Goal: Information Seeking & Learning: Learn about a topic

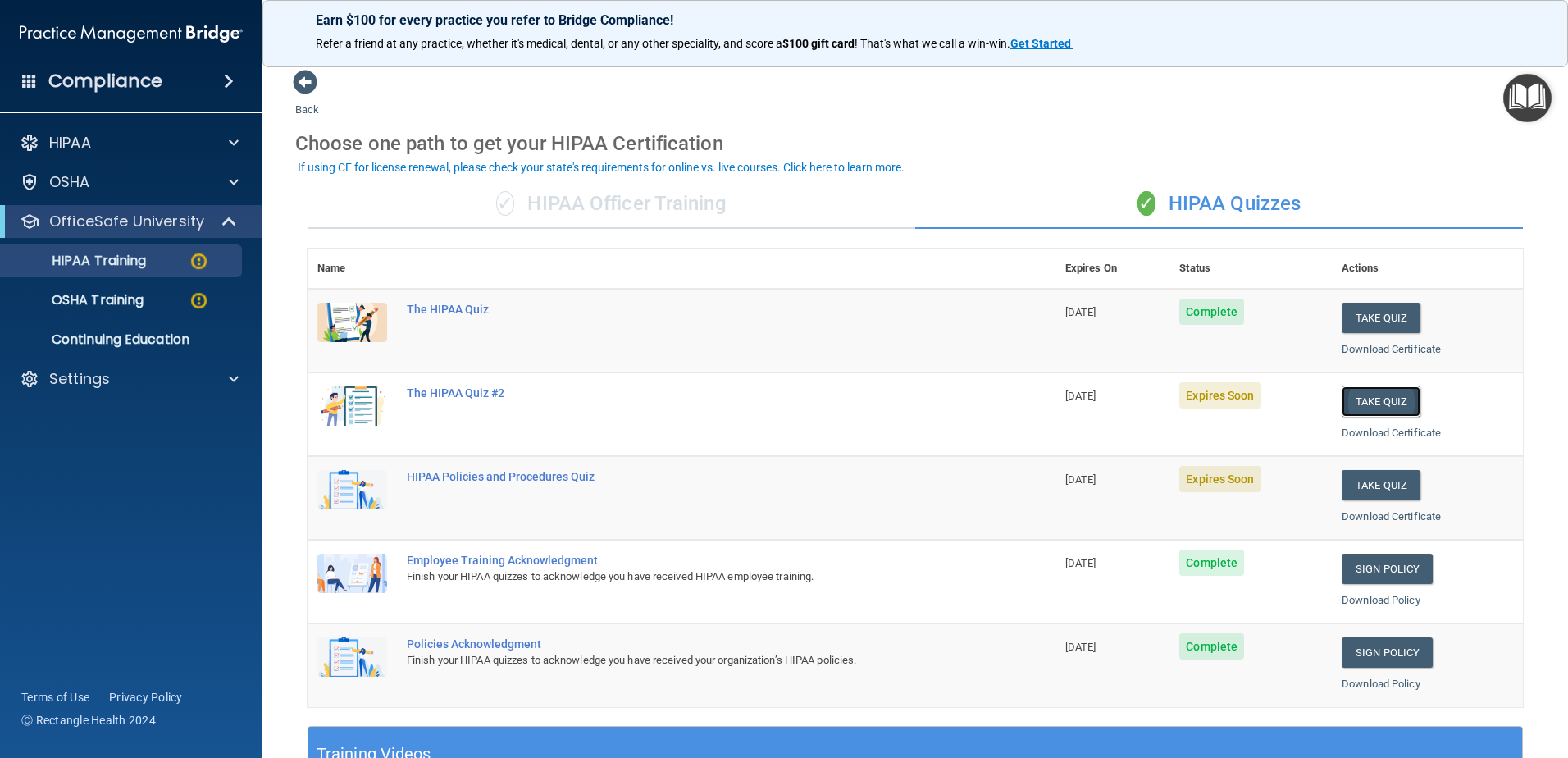
click at [1366, 409] on button "Take Quiz" at bounding box center [1381, 402] width 79 height 30
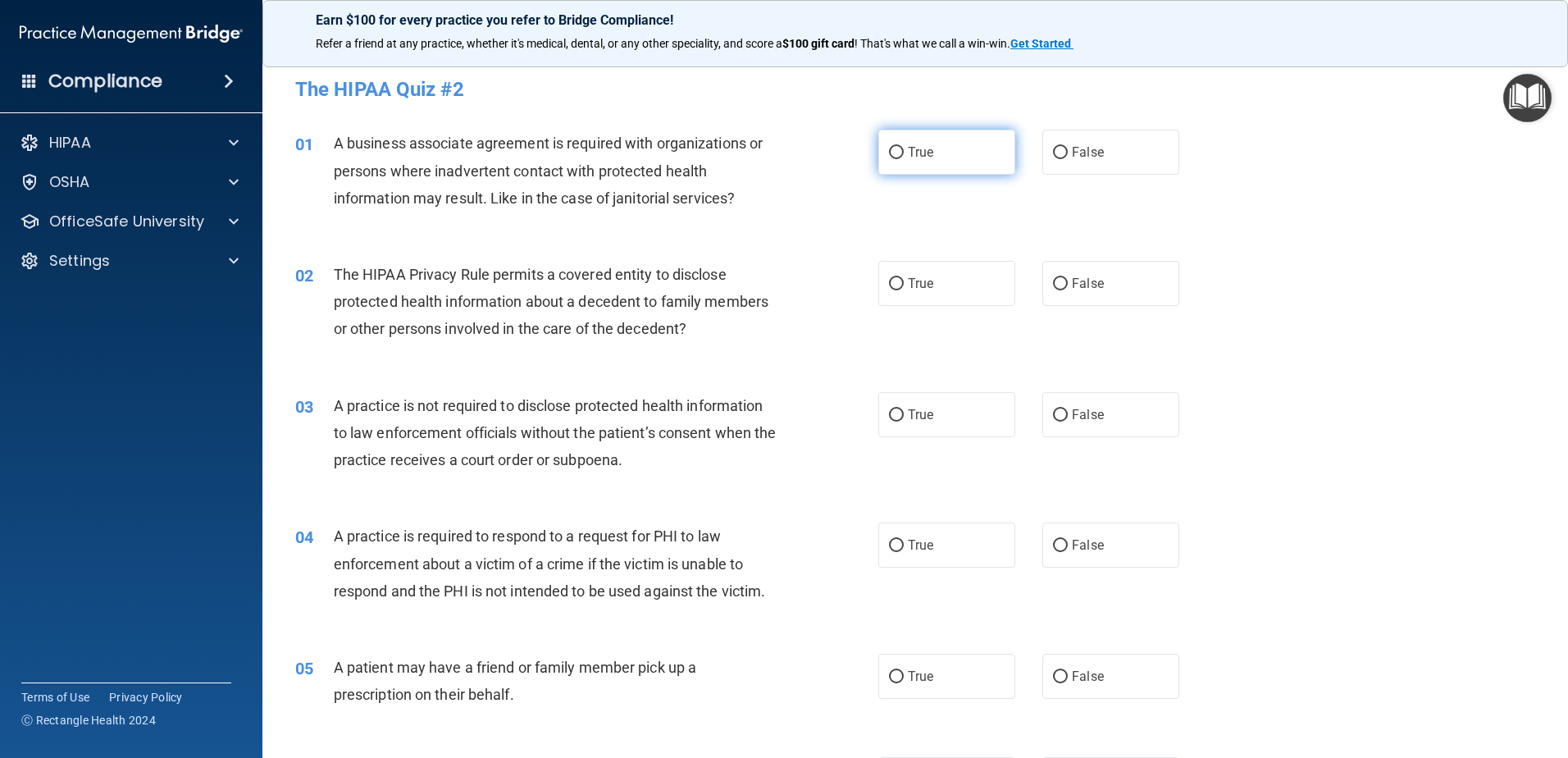
click at [892, 149] on input "True" at bounding box center [897, 153] width 15 height 12
radio input "true"
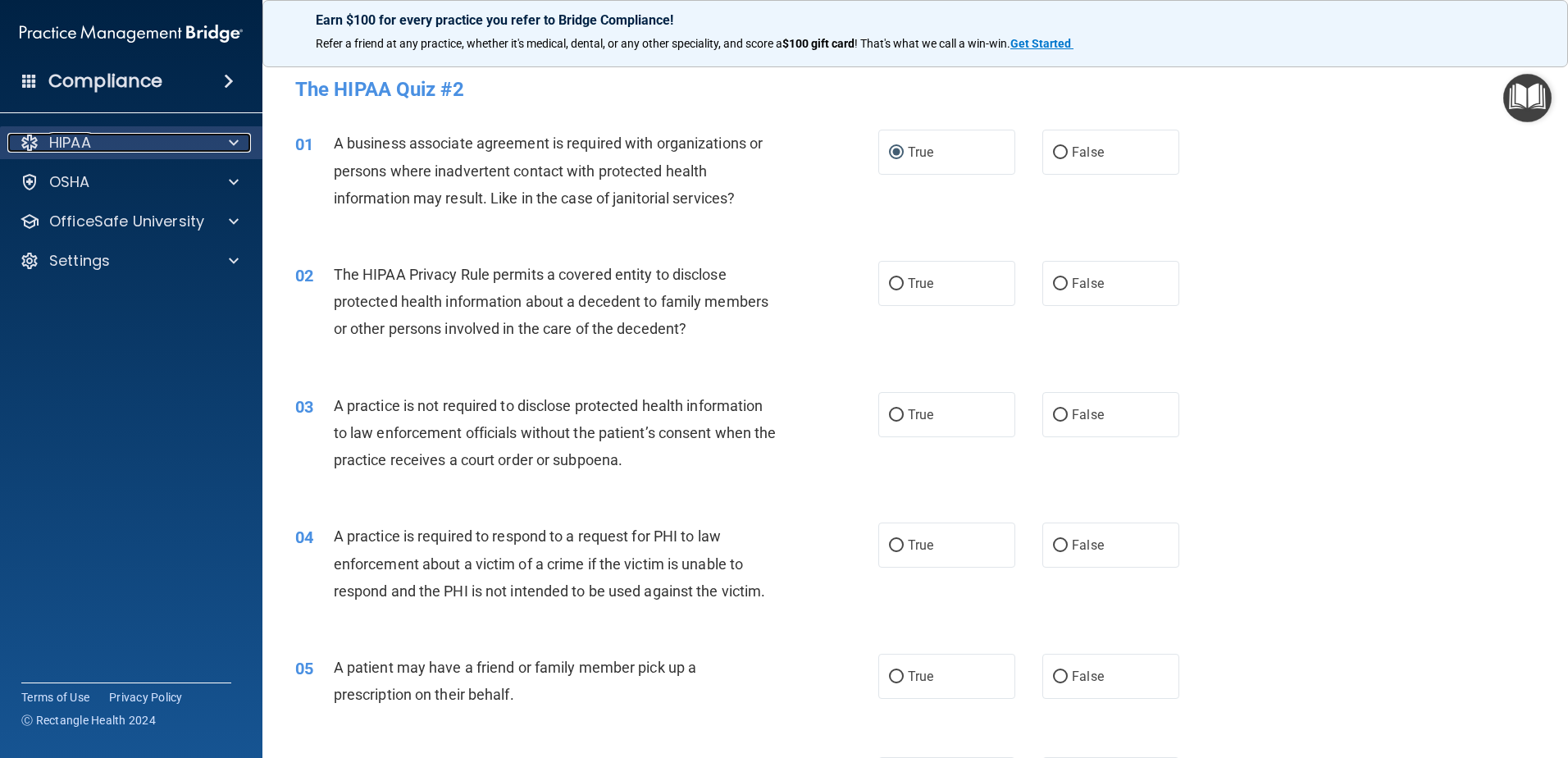
click at [123, 144] on div "HIPAA" at bounding box center [109, 142] width 204 height 20
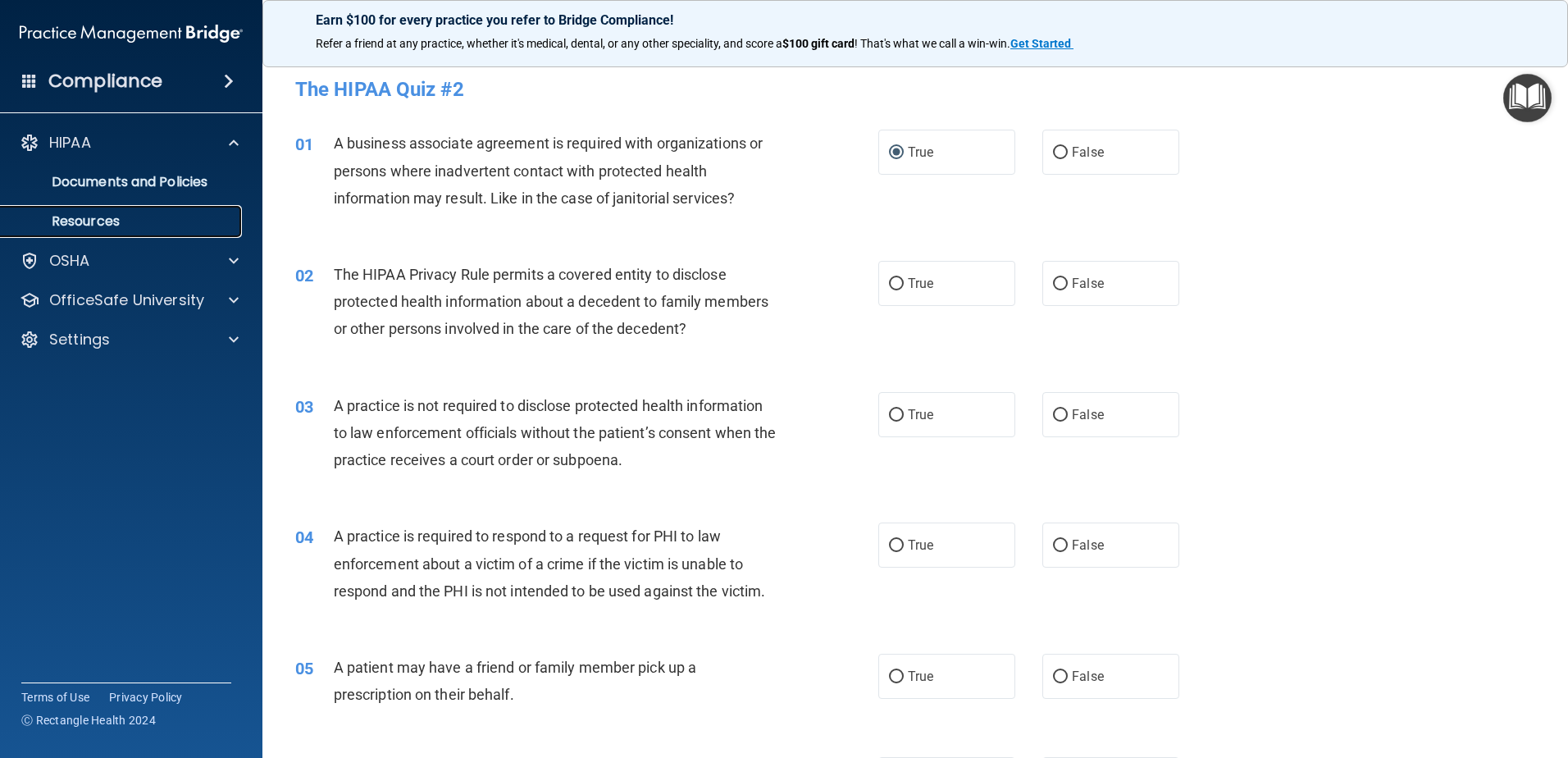
click at [93, 222] on p "Resources" at bounding box center [122, 221] width 224 height 16
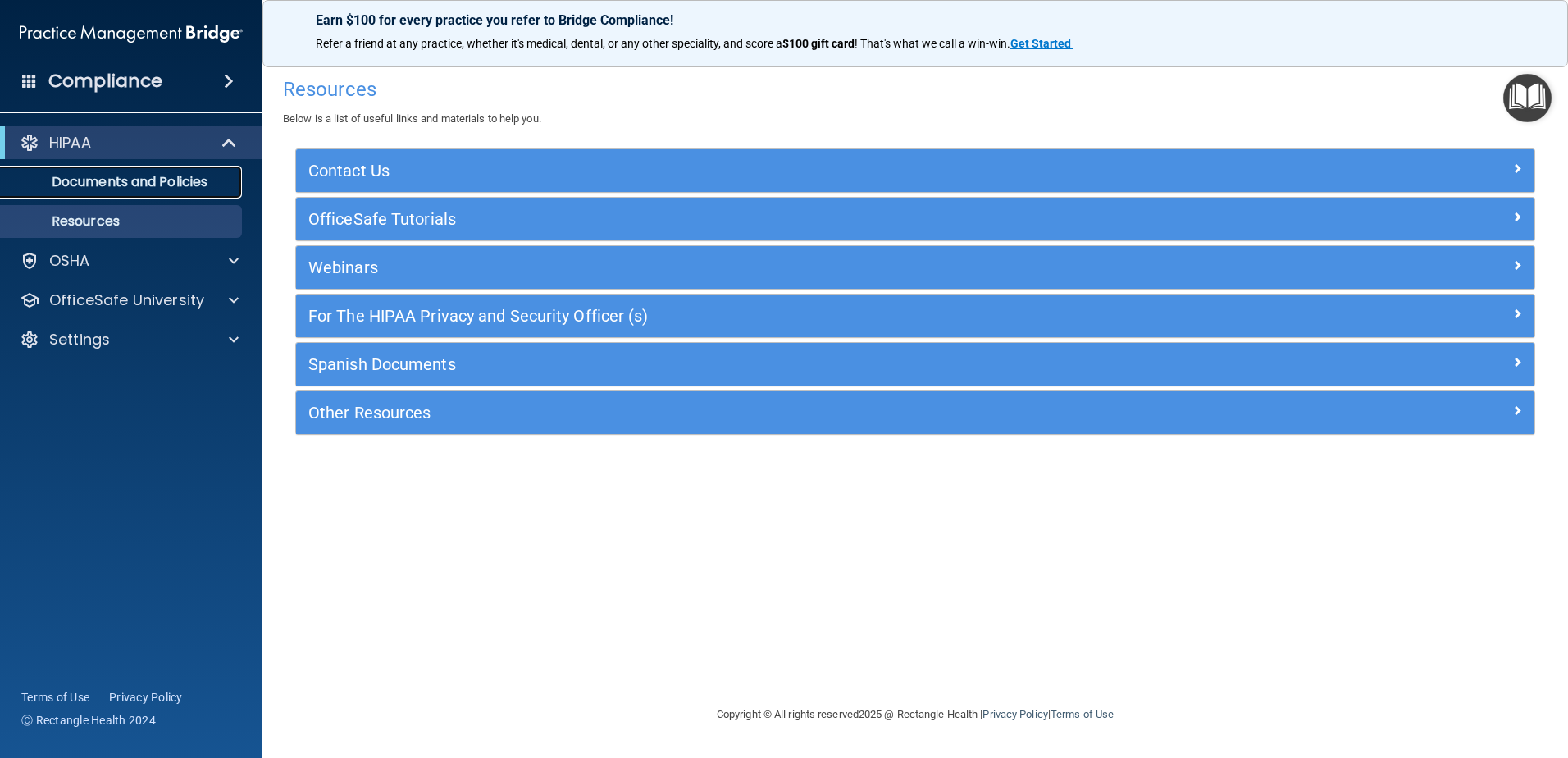
click at [130, 183] on p "Documents and Policies" at bounding box center [122, 182] width 224 height 16
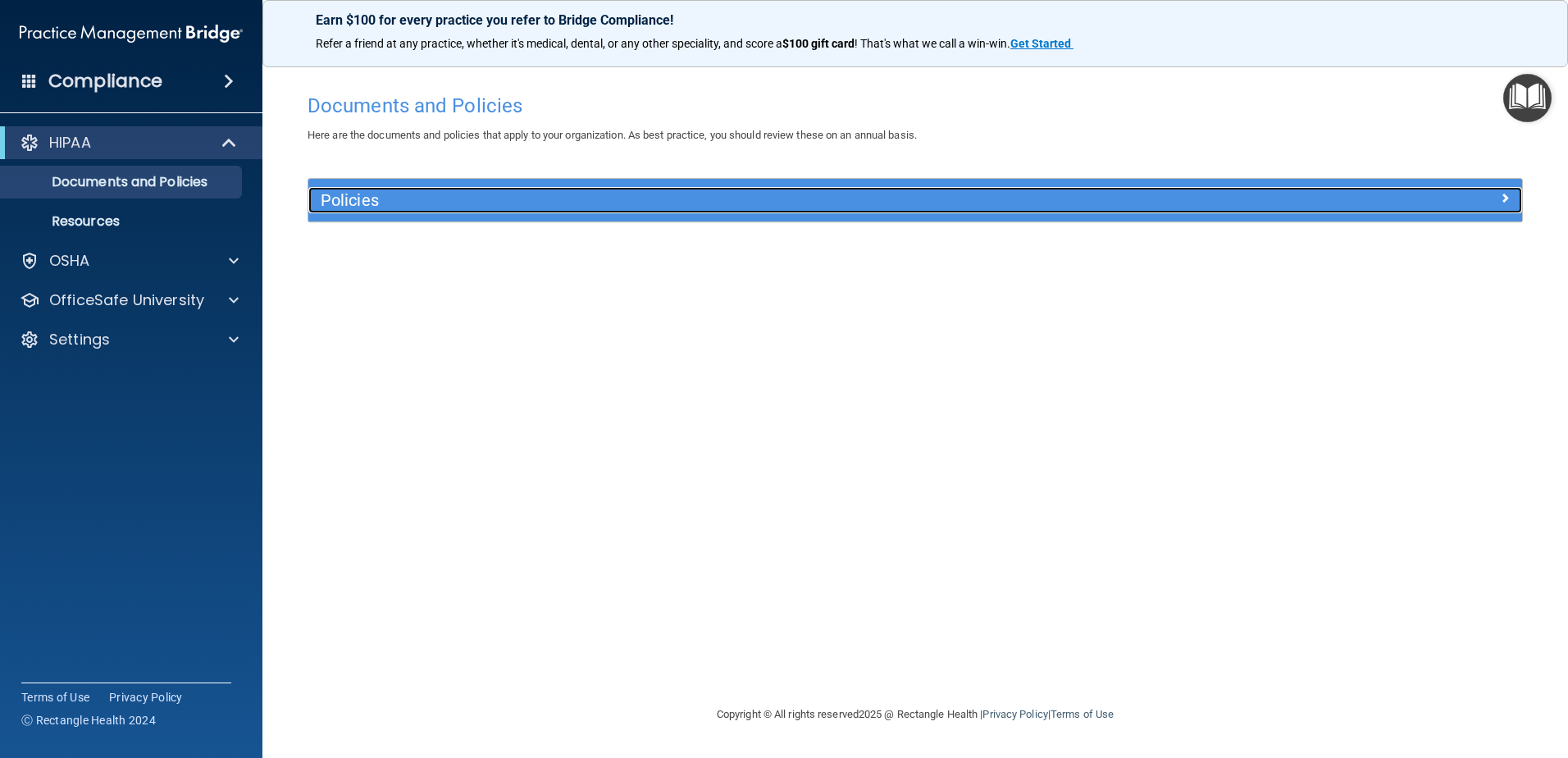
click at [1506, 200] on span at bounding box center [1505, 197] width 9 height 20
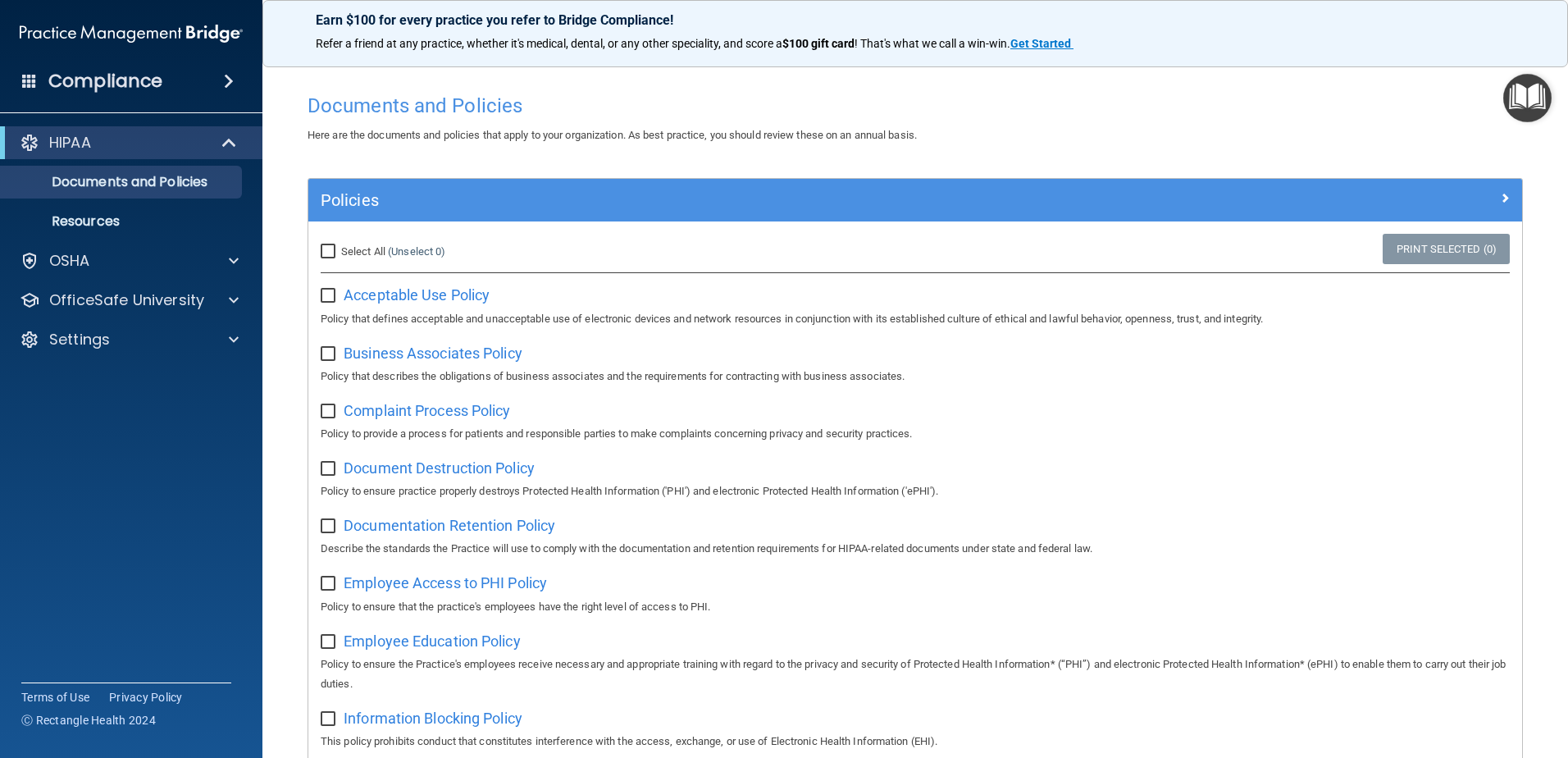
click at [328, 352] on input "checkbox" at bounding box center [330, 354] width 19 height 13
click at [332, 352] on input "checkbox" at bounding box center [330, 354] width 19 height 13
checkbox input "false"
click at [396, 359] on span "Business Associates Policy" at bounding box center [433, 354] width 179 height 17
click at [119, 302] on p "OfficeSafe University" at bounding box center [126, 300] width 155 height 20
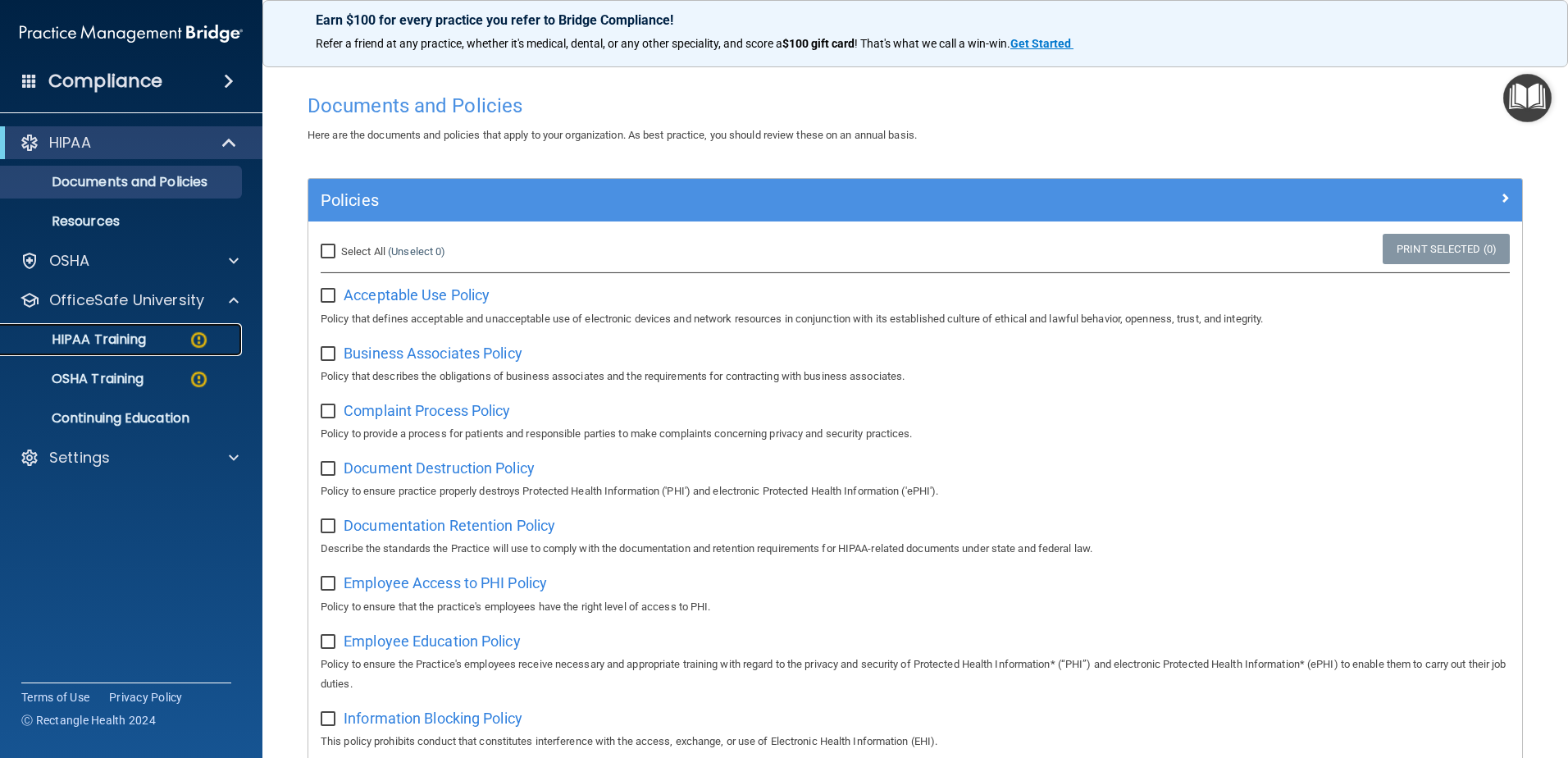
click at [127, 342] on p "HIPAA Training" at bounding box center [78, 339] width 136 height 16
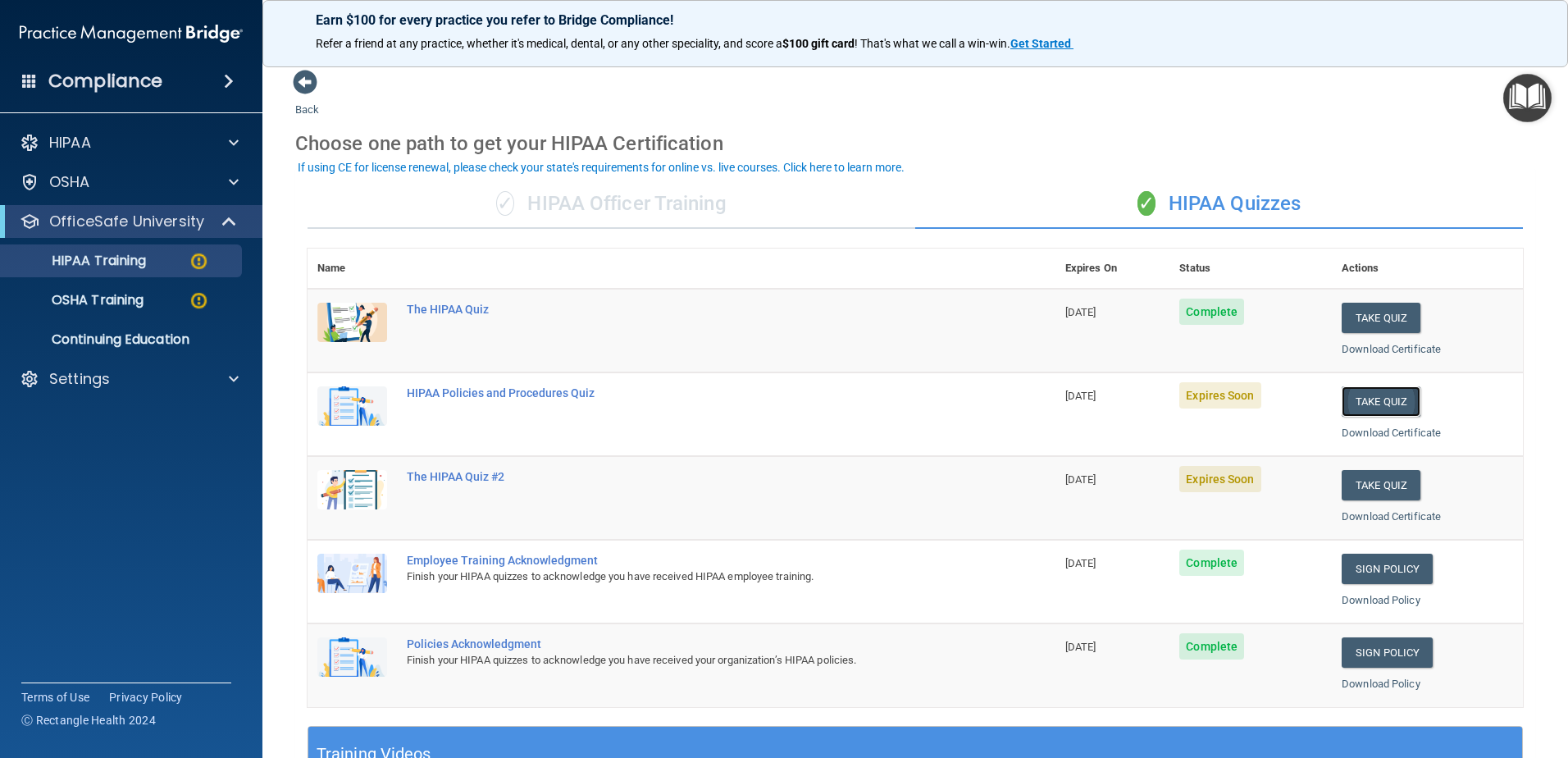
click at [1367, 404] on button "Take Quiz" at bounding box center [1381, 402] width 79 height 30
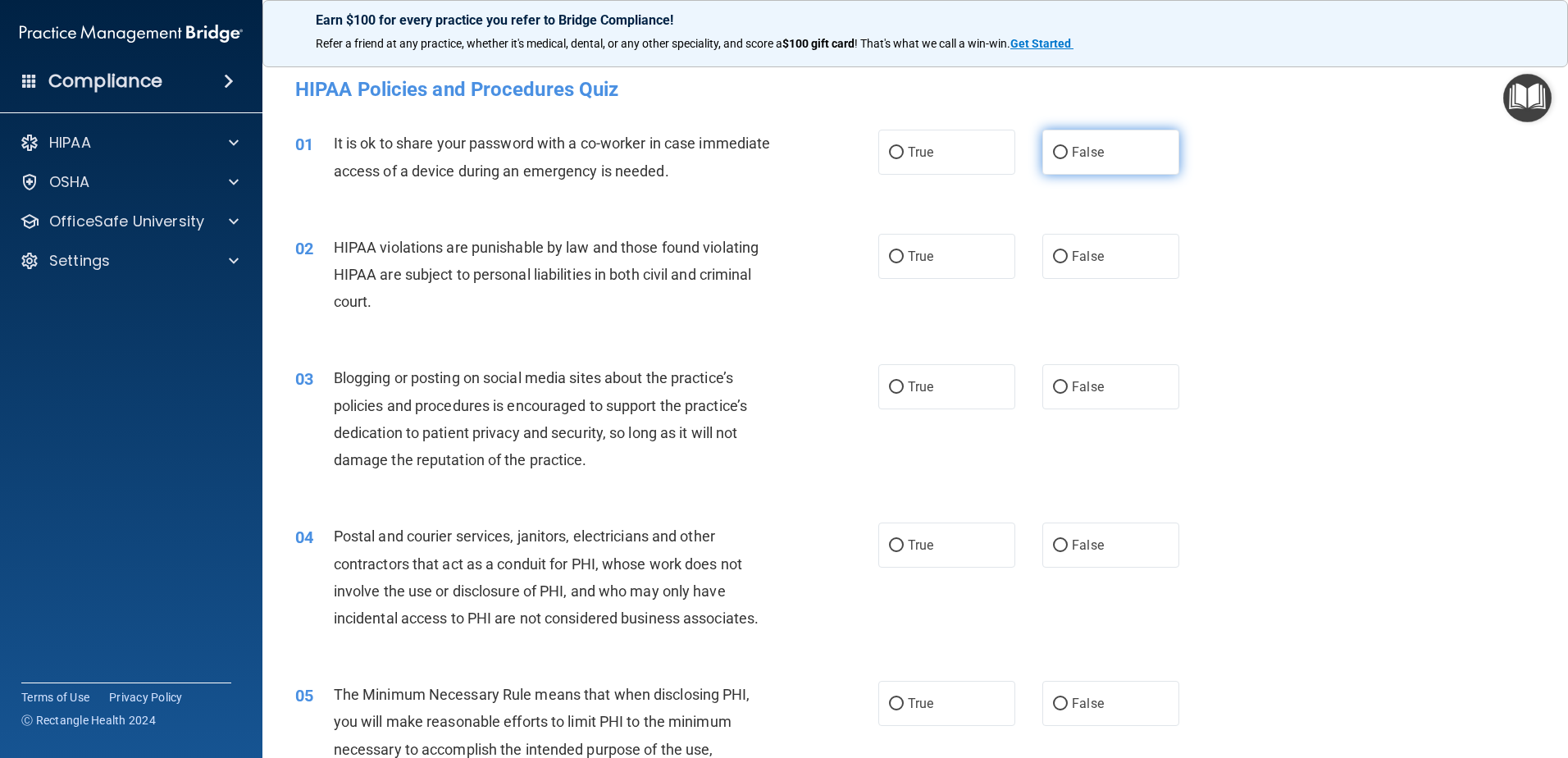
click at [1054, 149] on input "False" at bounding box center [1061, 153] width 15 height 12
radio input "true"
click at [894, 255] on input "True" at bounding box center [897, 256] width 15 height 12
radio input "true"
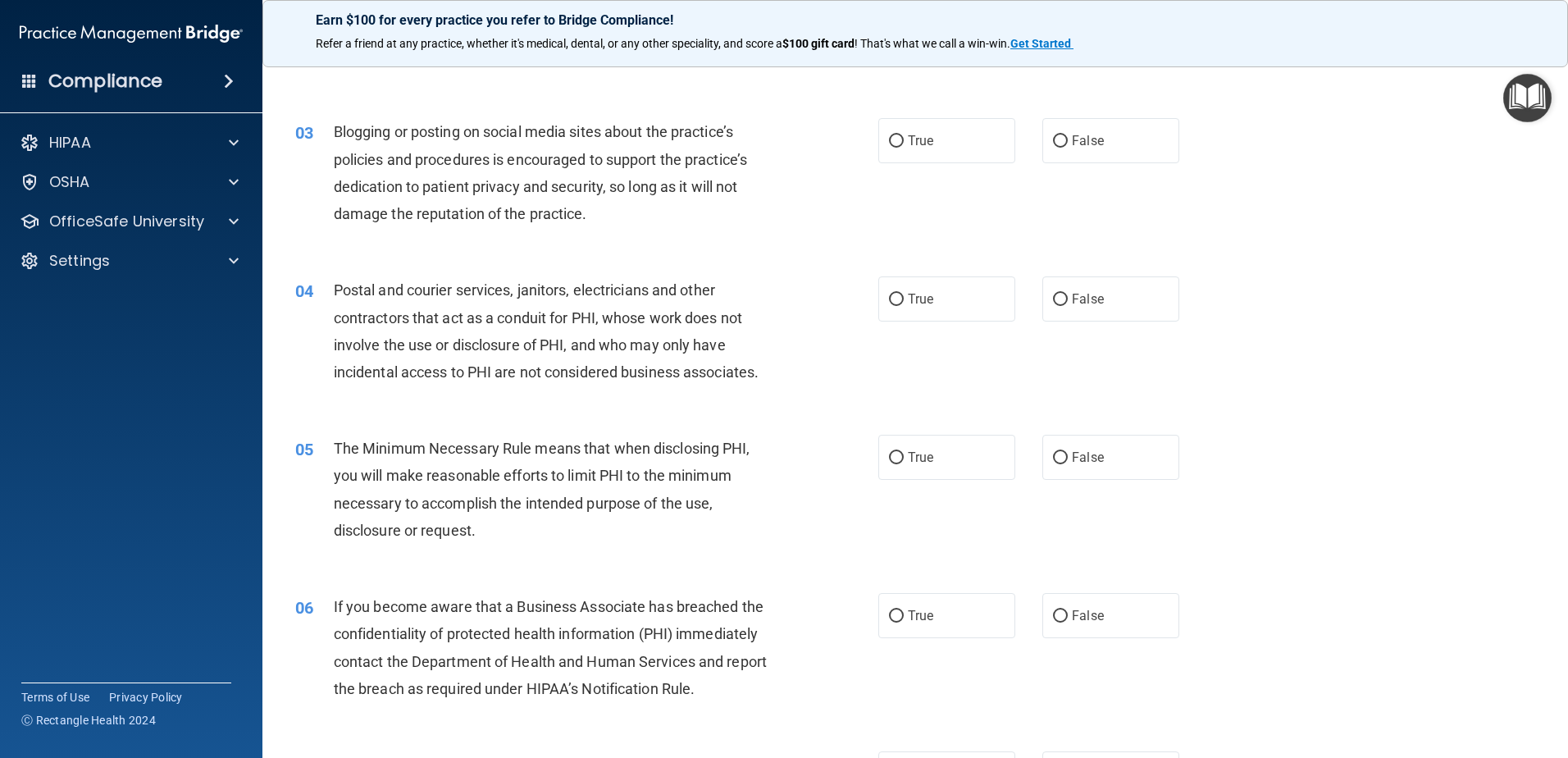
scroll to position [164, 0]
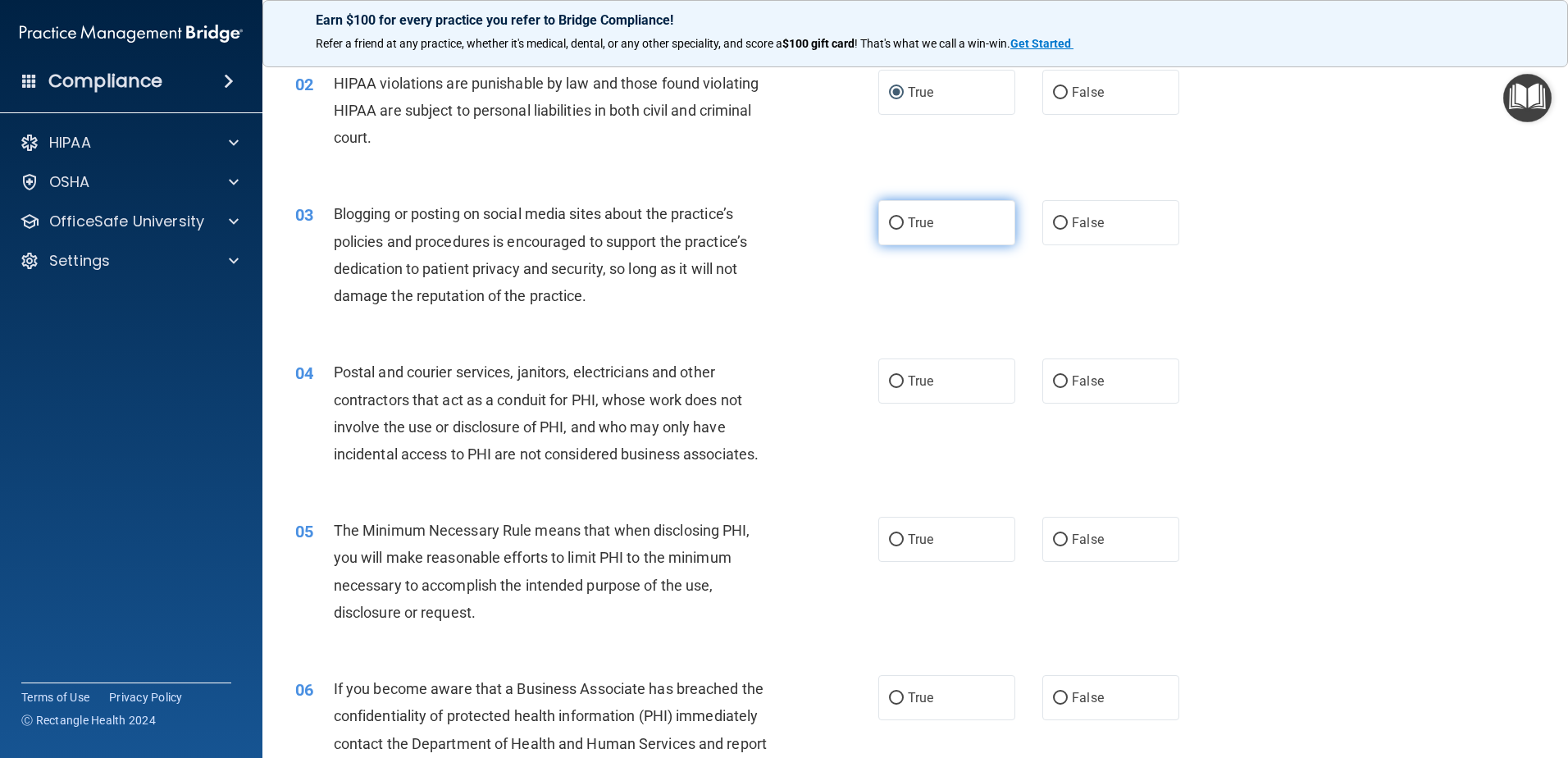
click at [891, 221] on input "True" at bounding box center [897, 223] width 15 height 12
radio input "true"
click at [892, 380] on input "True" at bounding box center [897, 382] width 15 height 12
radio input "true"
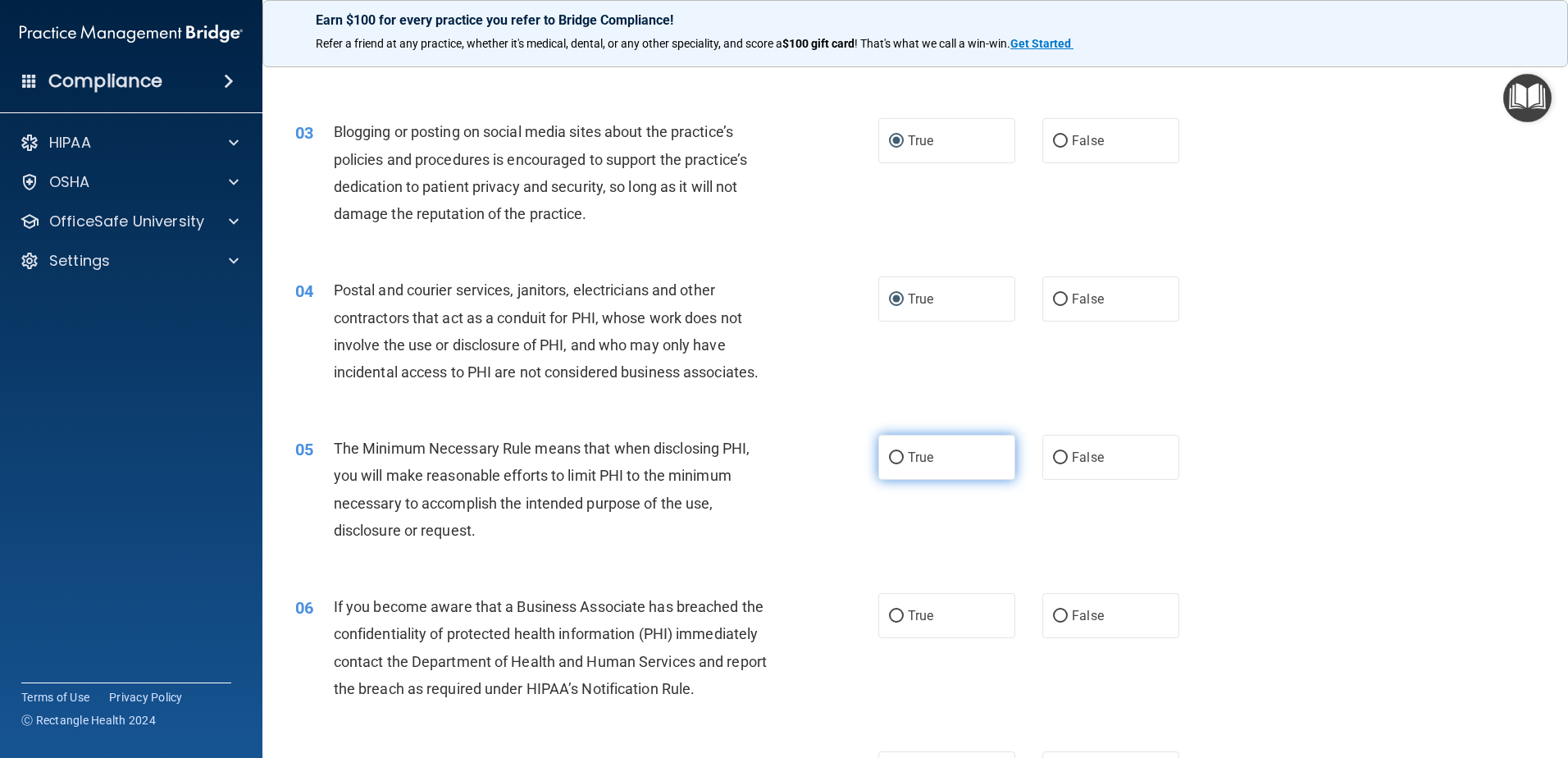
click at [894, 454] on input "True" at bounding box center [897, 458] width 15 height 12
radio input "true"
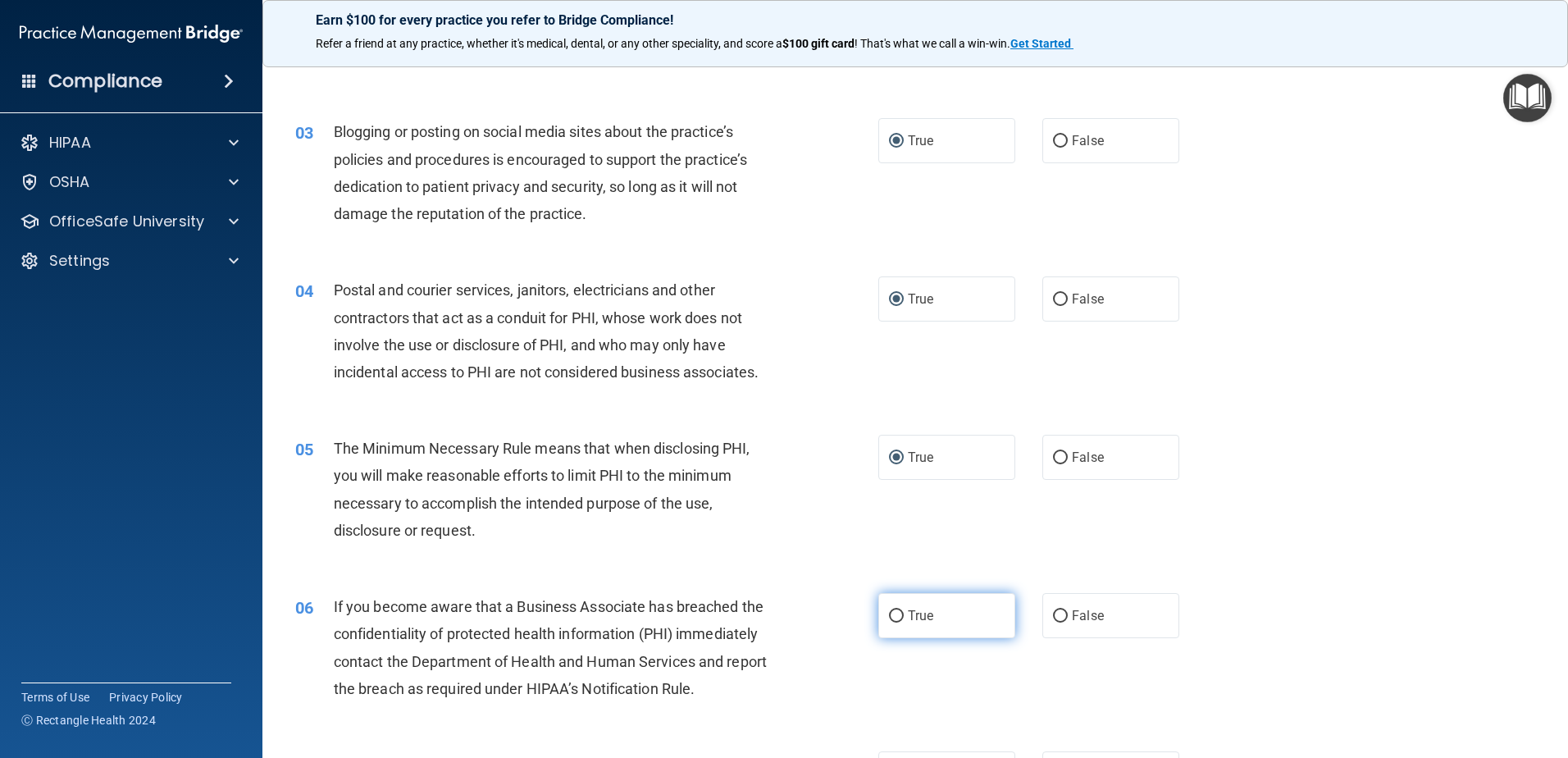
click at [890, 618] on input "True" at bounding box center [897, 617] width 15 height 12
radio input "true"
click at [891, 618] on input "True" at bounding box center [897, 617] width 15 height 12
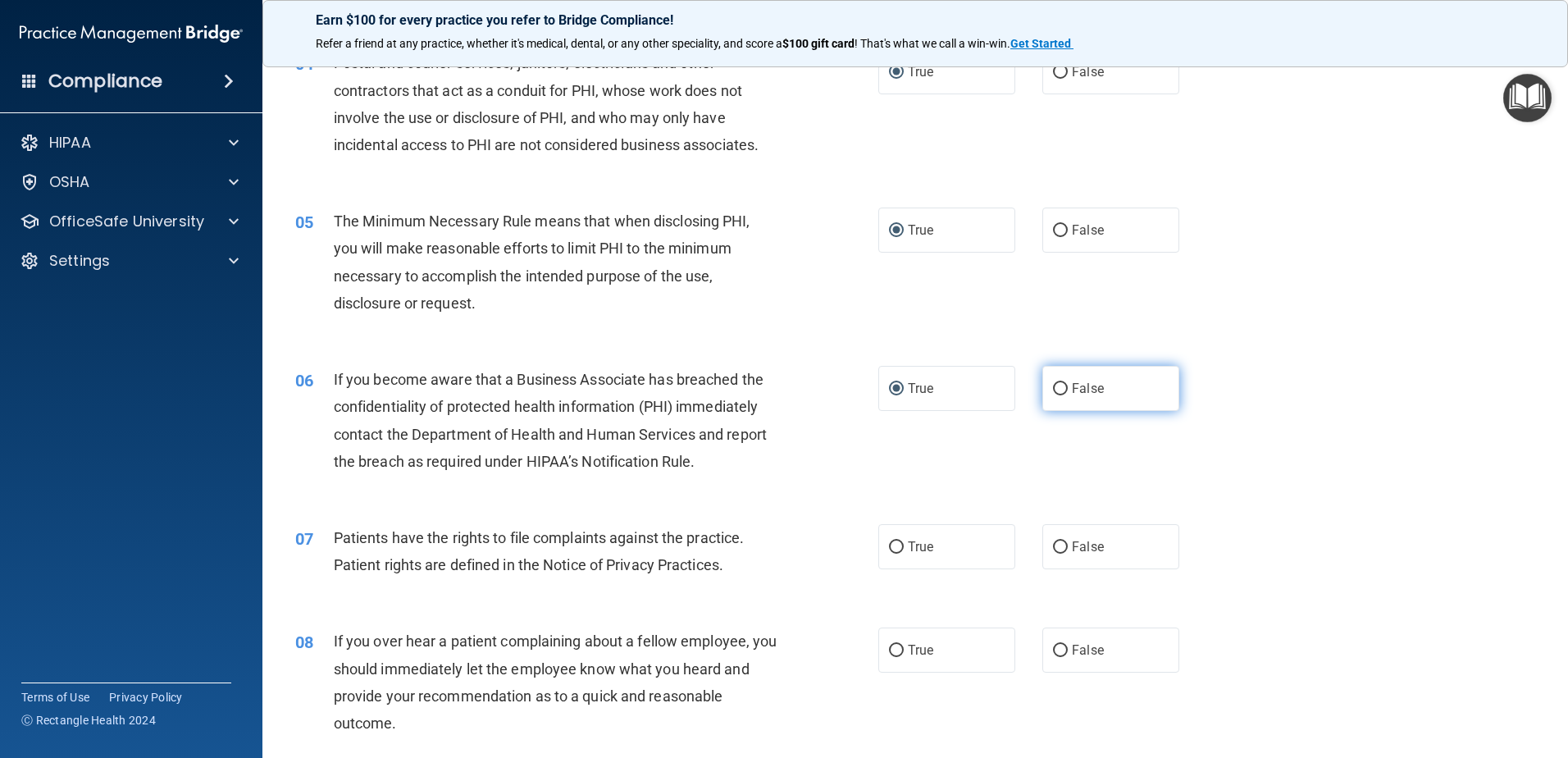
scroll to position [492, 0]
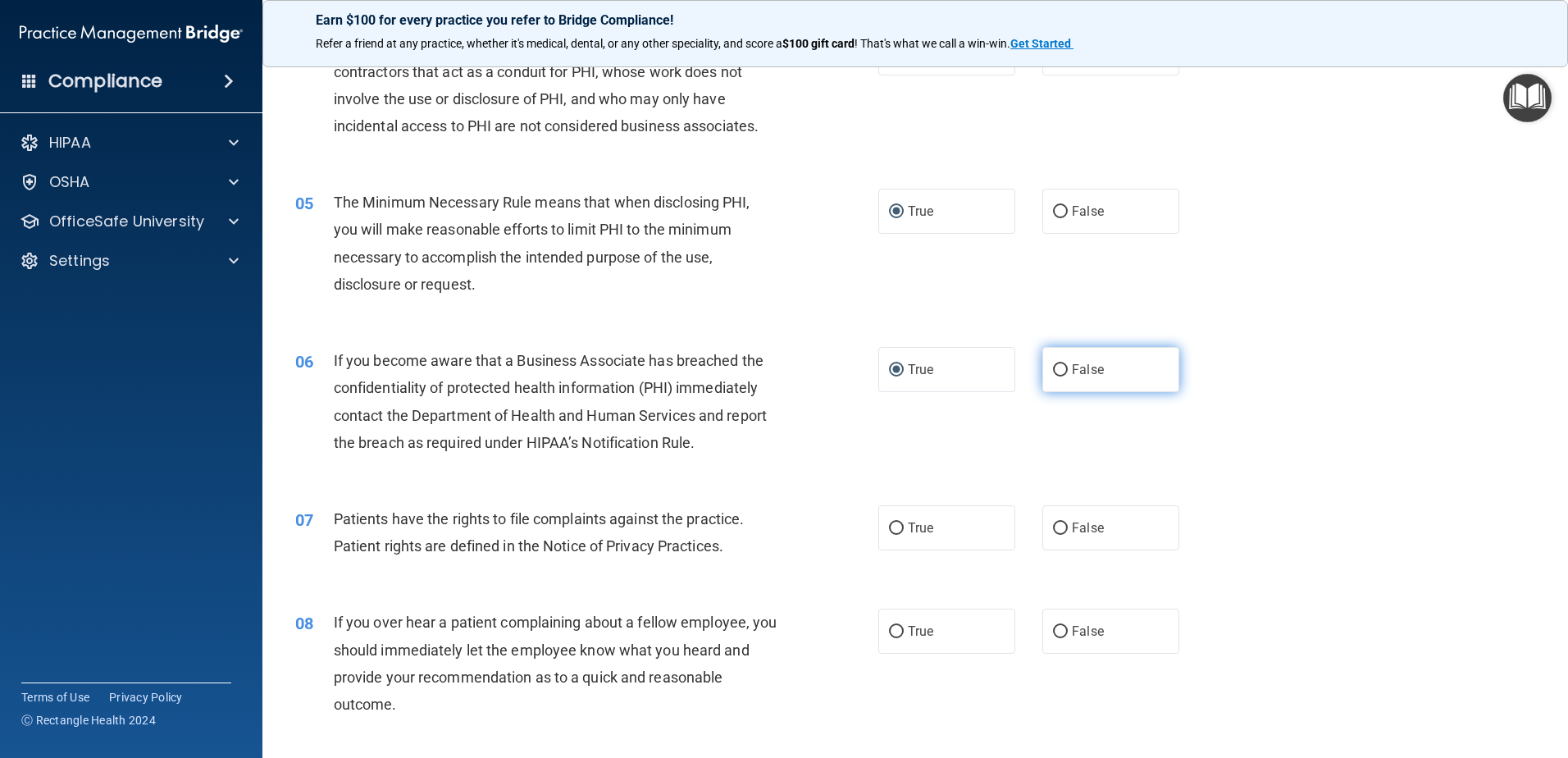
click at [1054, 371] on input "False" at bounding box center [1061, 371] width 15 height 12
radio input "true"
radio input "false"
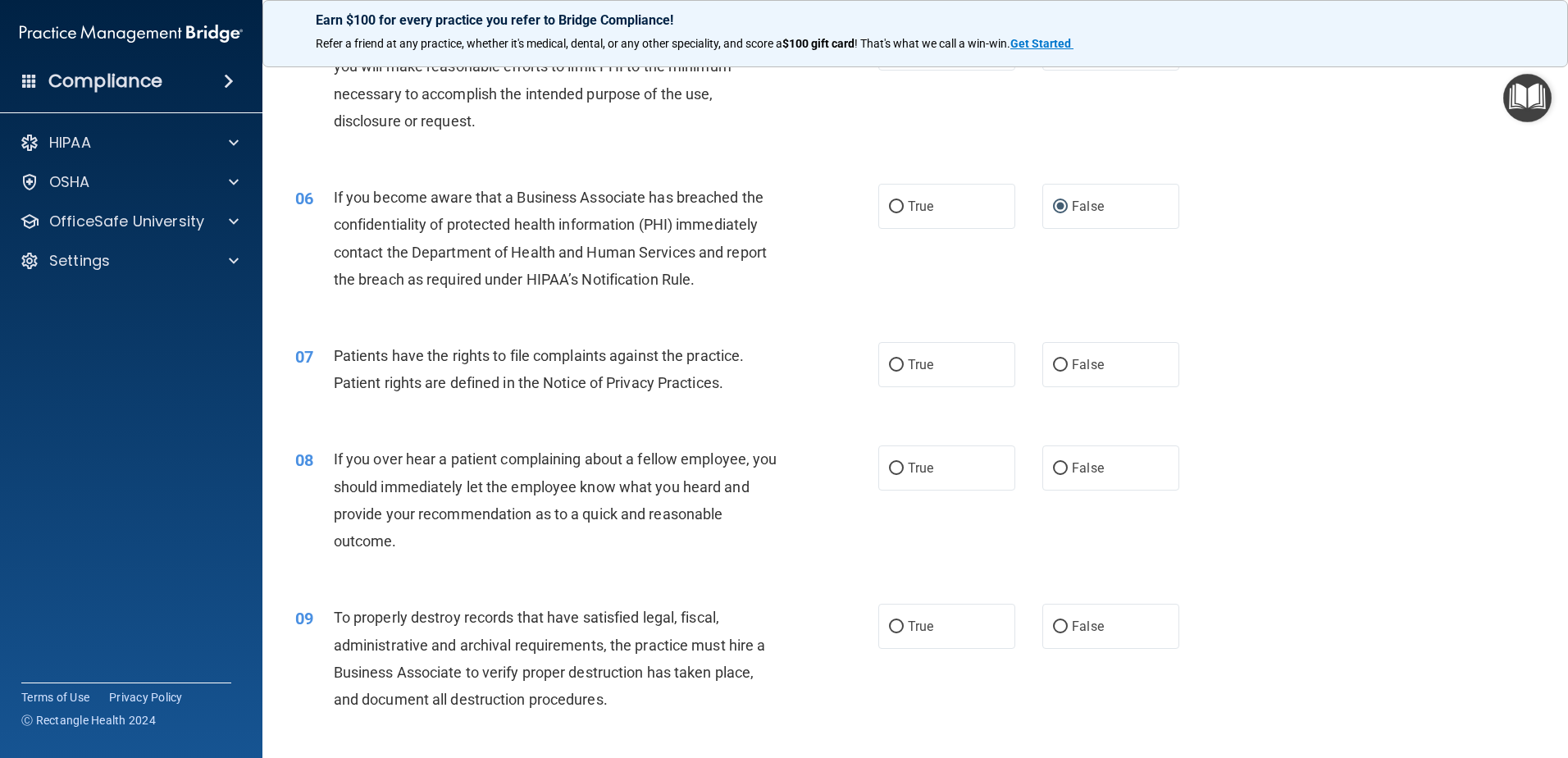
scroll to position [656, 0]
click at [890, 370] on input "True" at bounding box center [897, 364] width 15 height 12
radio input "true"
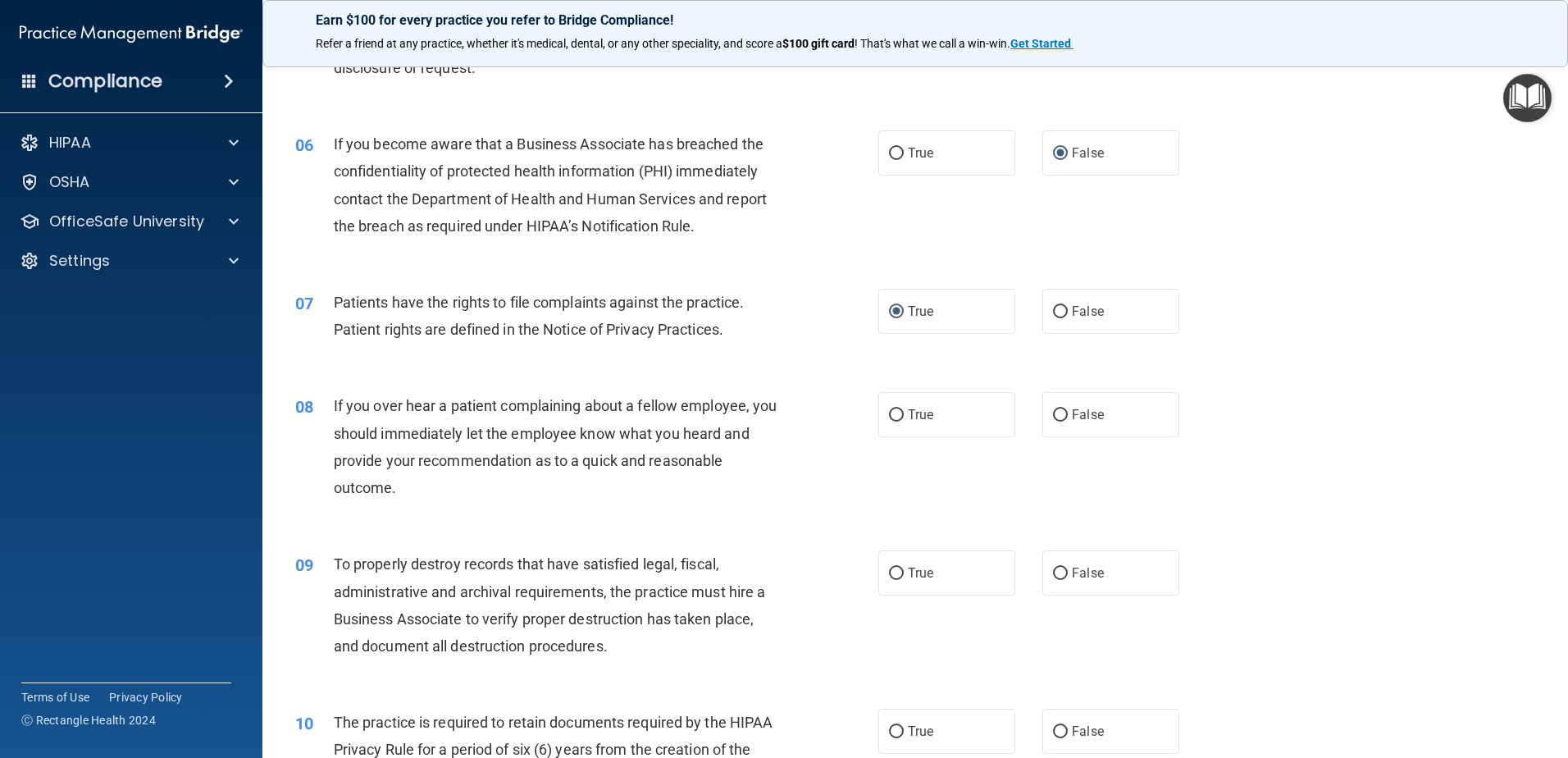
scroll to position [738, 0]
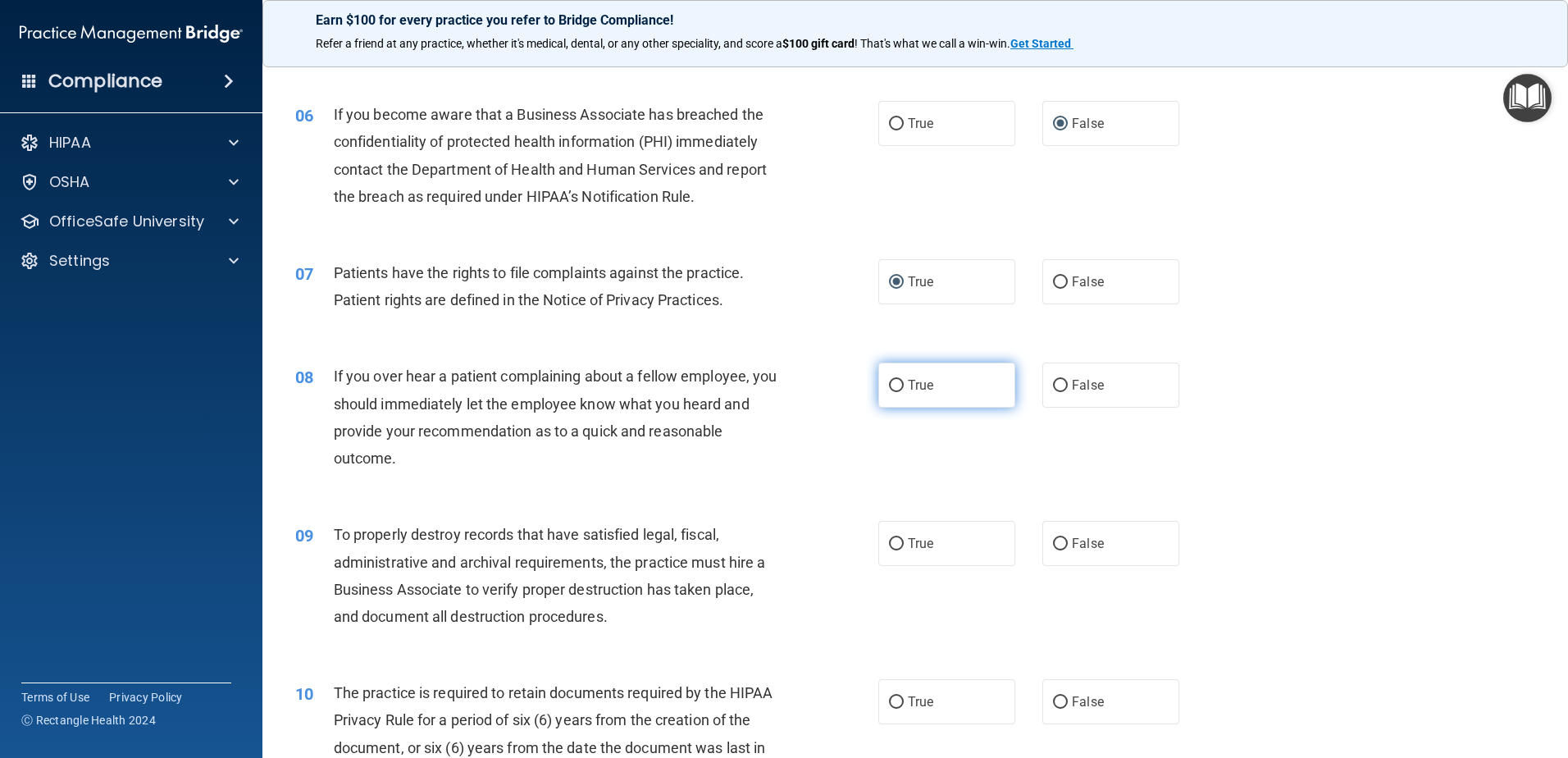
click at [893, 384] on input "True" at bounding box center [897, 386] width 15 height 12
radio input "true"
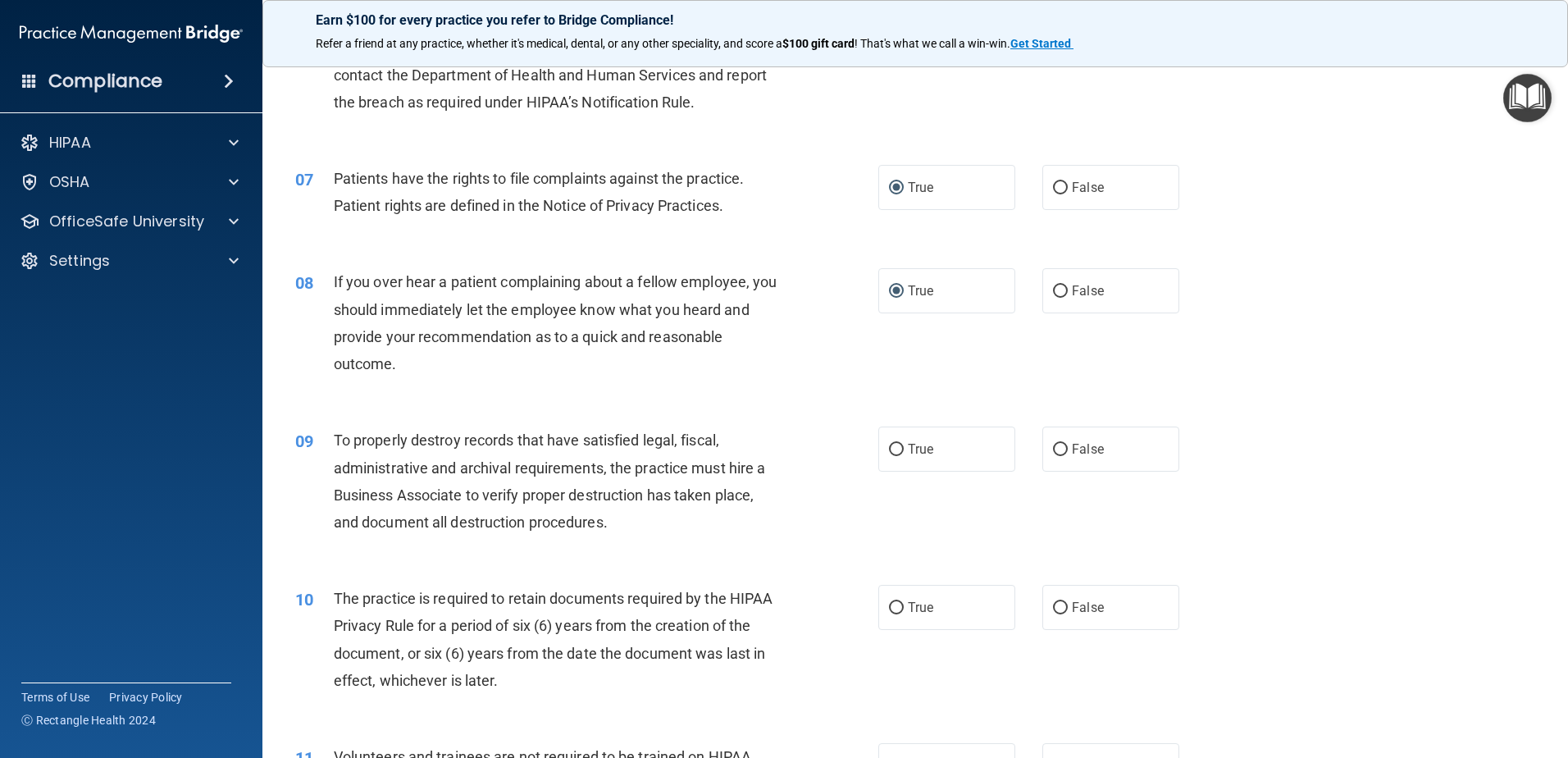
scroll to position [985, 0]
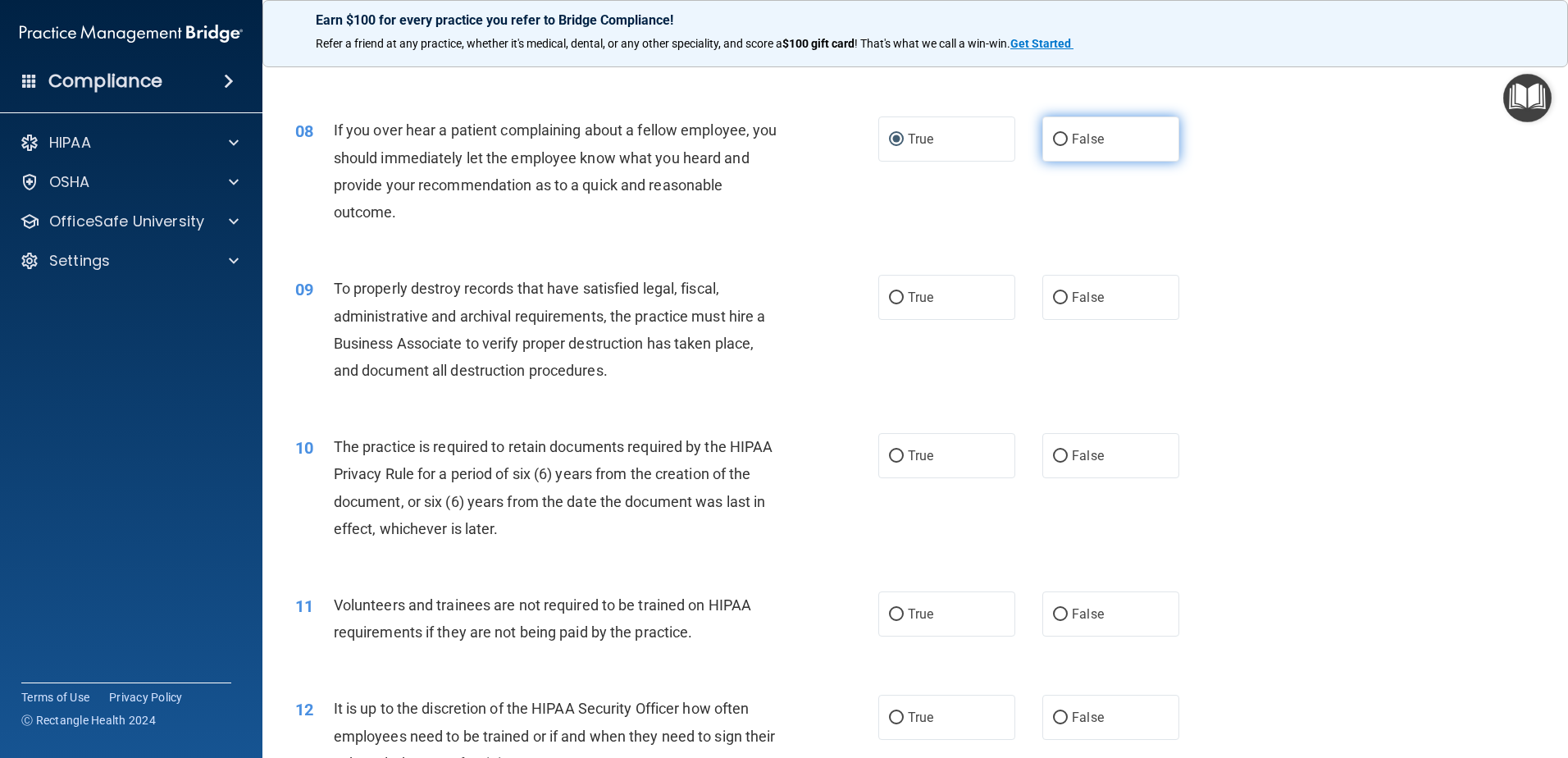
click at [1054, 134] on input "False" at bounding box center [1061, 140] width 15 height 12
radio input "true"
radio input "false"
click at [890, 303] on input "True" at bounding box center [897, 298] width 15 height 12
radio input "true"
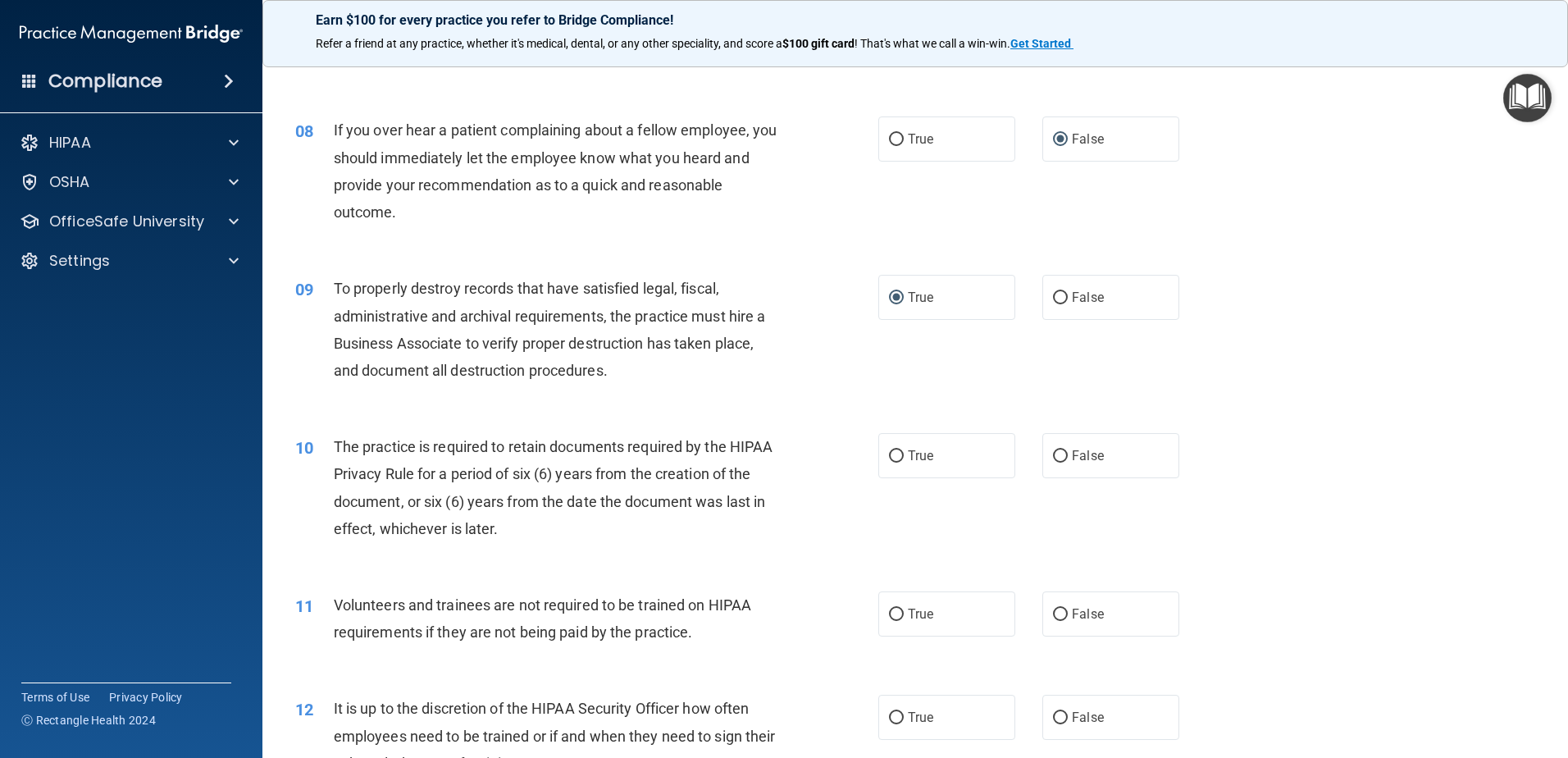
scroll to position [1149, 0]
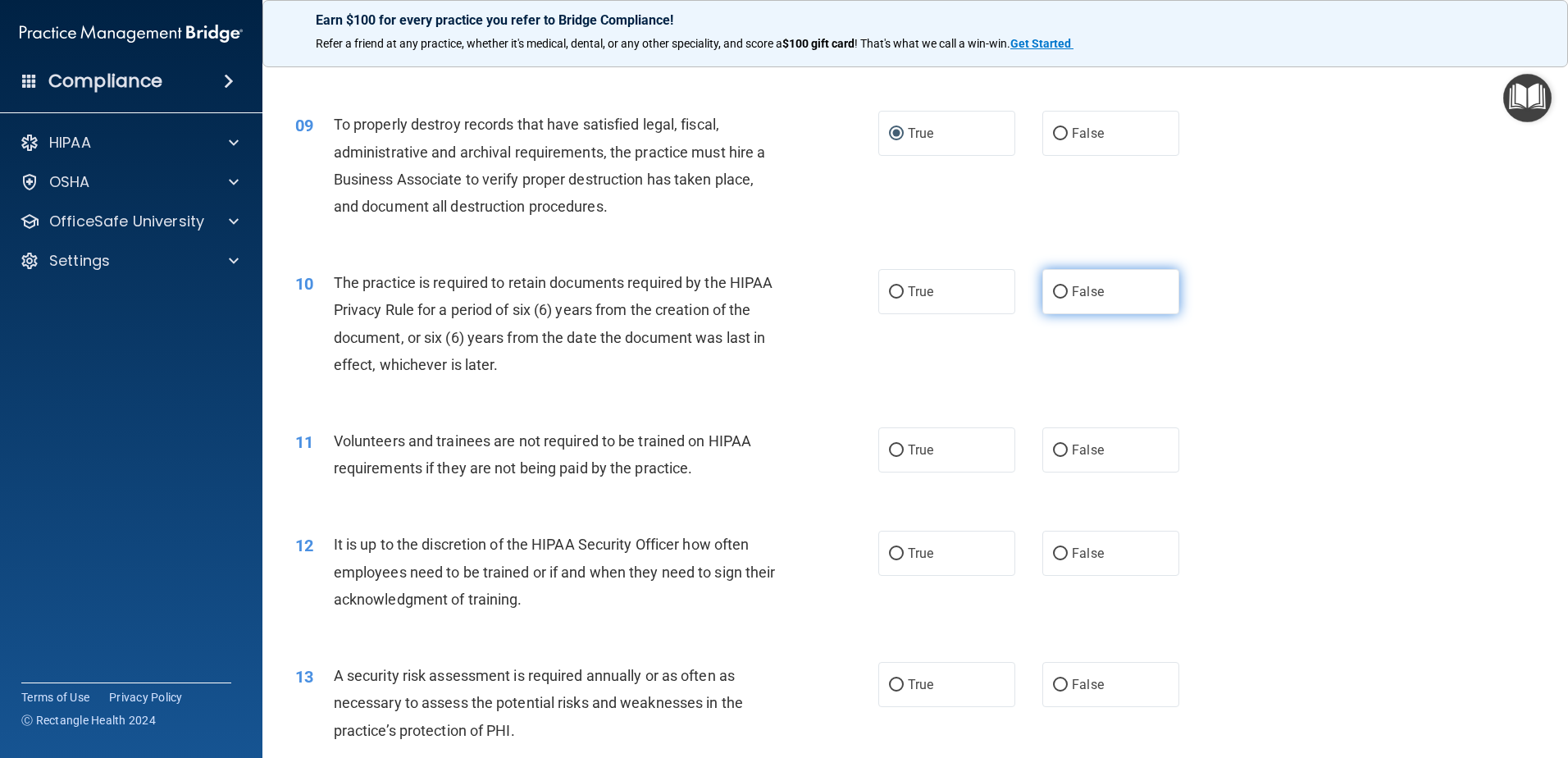
click at [1054, 294] on input "False" at bounding box center [1061, 292] width 15 height 12
radio input "true"
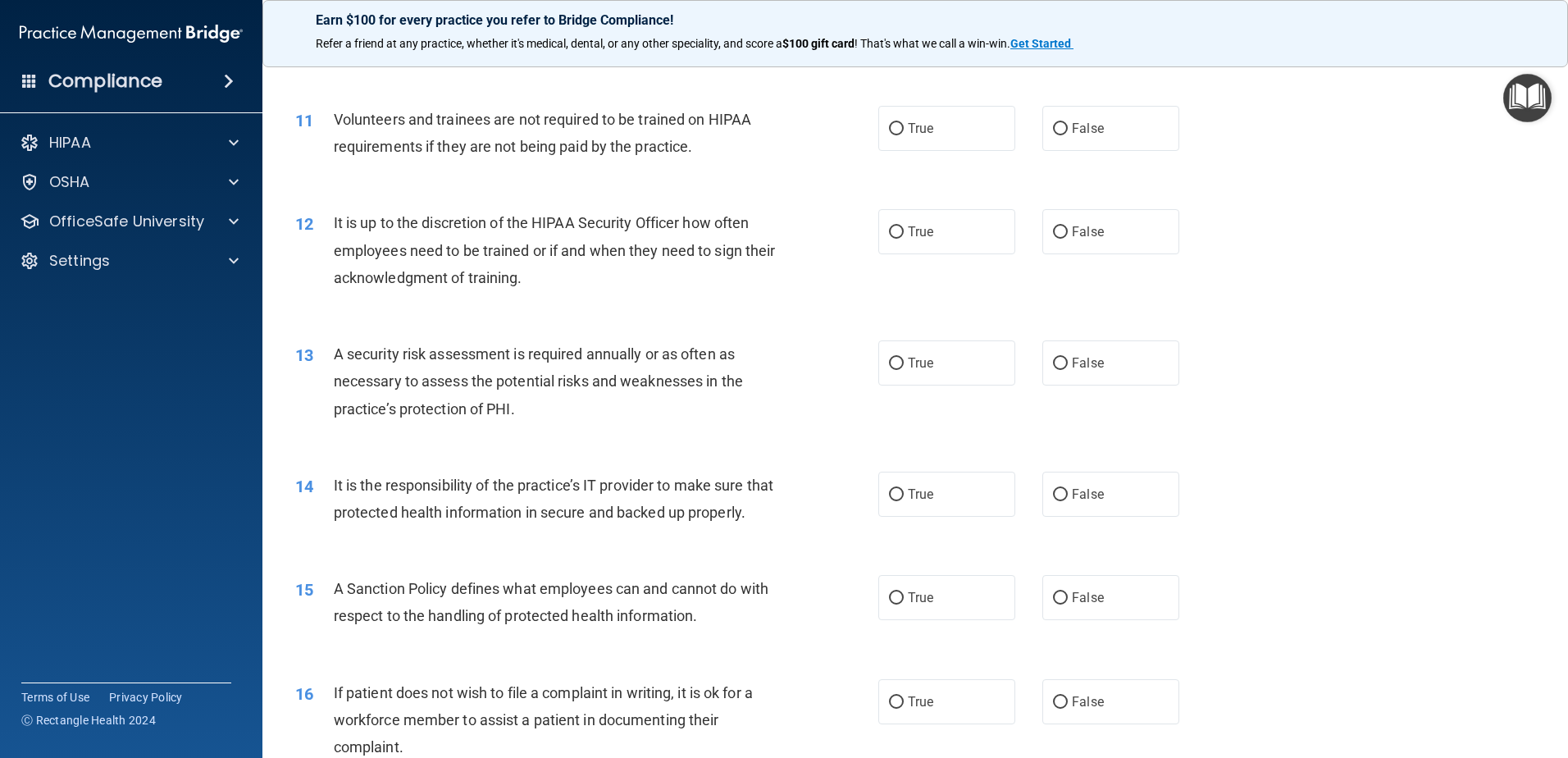
scroll to position [1477, 0]
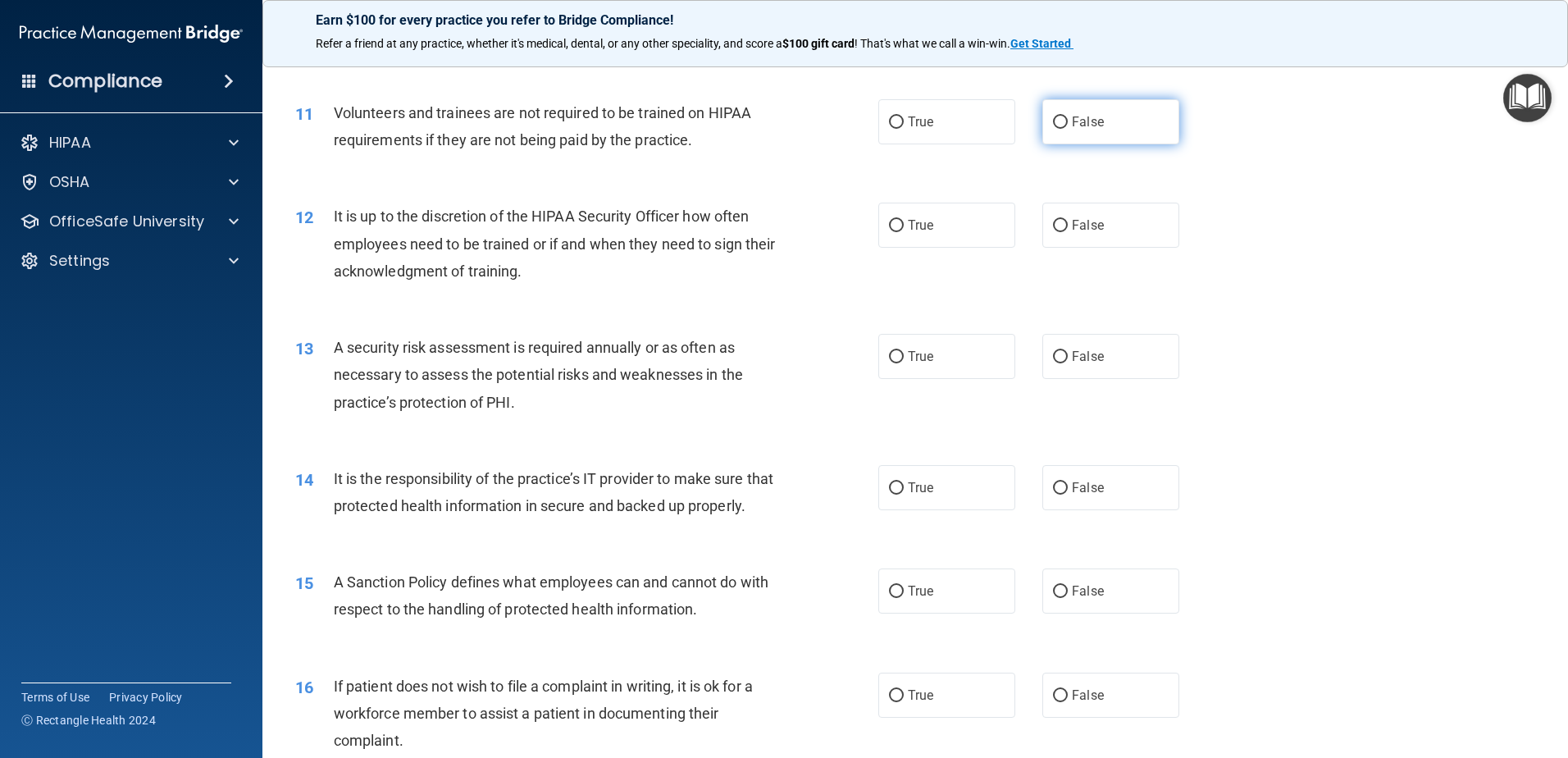
click at [1055, 126] on input "False" at bounding box center [1061, 123] width 15 height 12
radio input "true"
click at [891, 224] on input "True" at bounding box center [897, 225] width 15 height 12
radio input "true"
click at [896, 353] on input "True" at bounding box center [897, 357] width 15 height 12
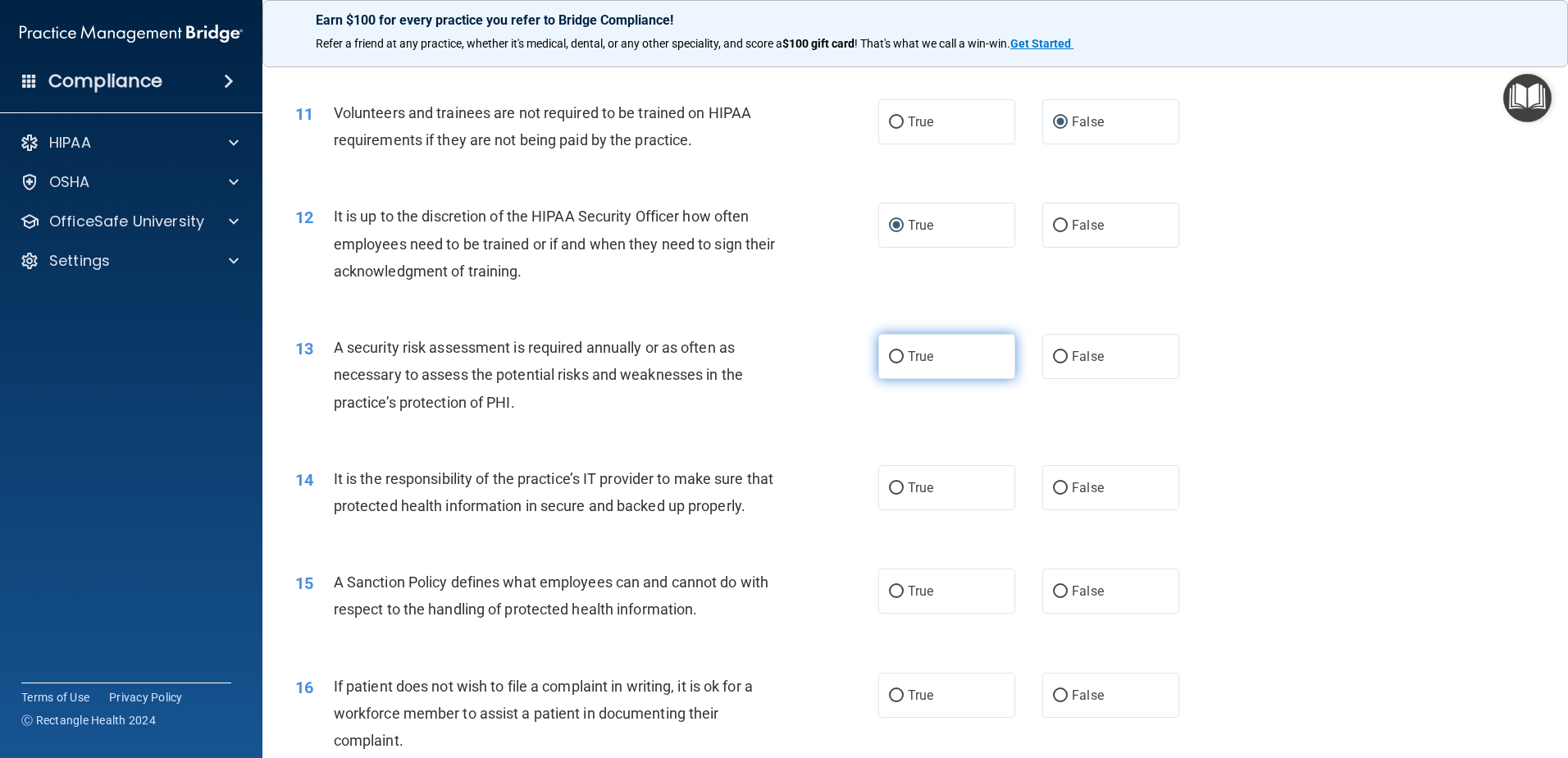
radio input "true"
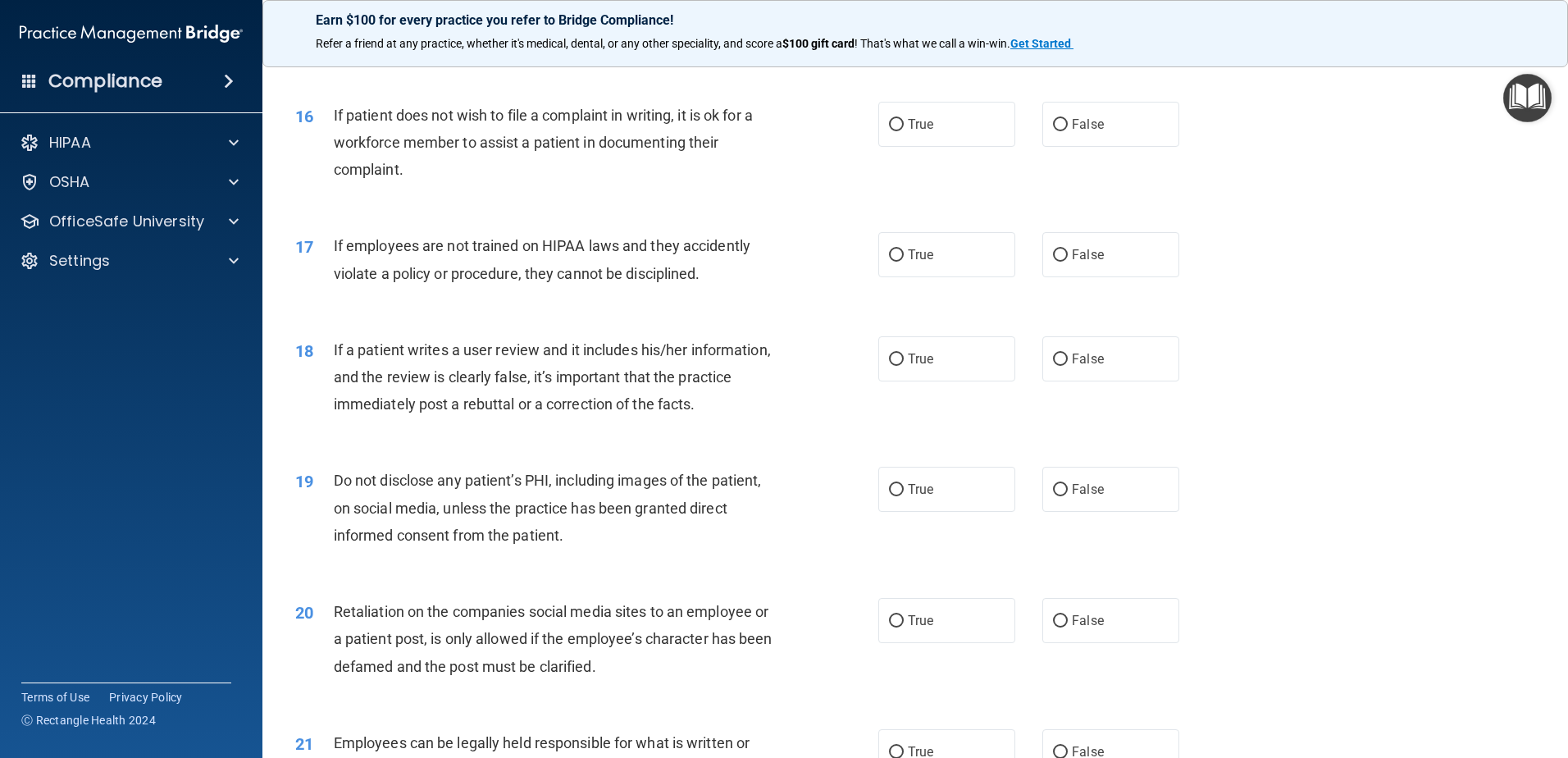
scroll to position [1639, 0]
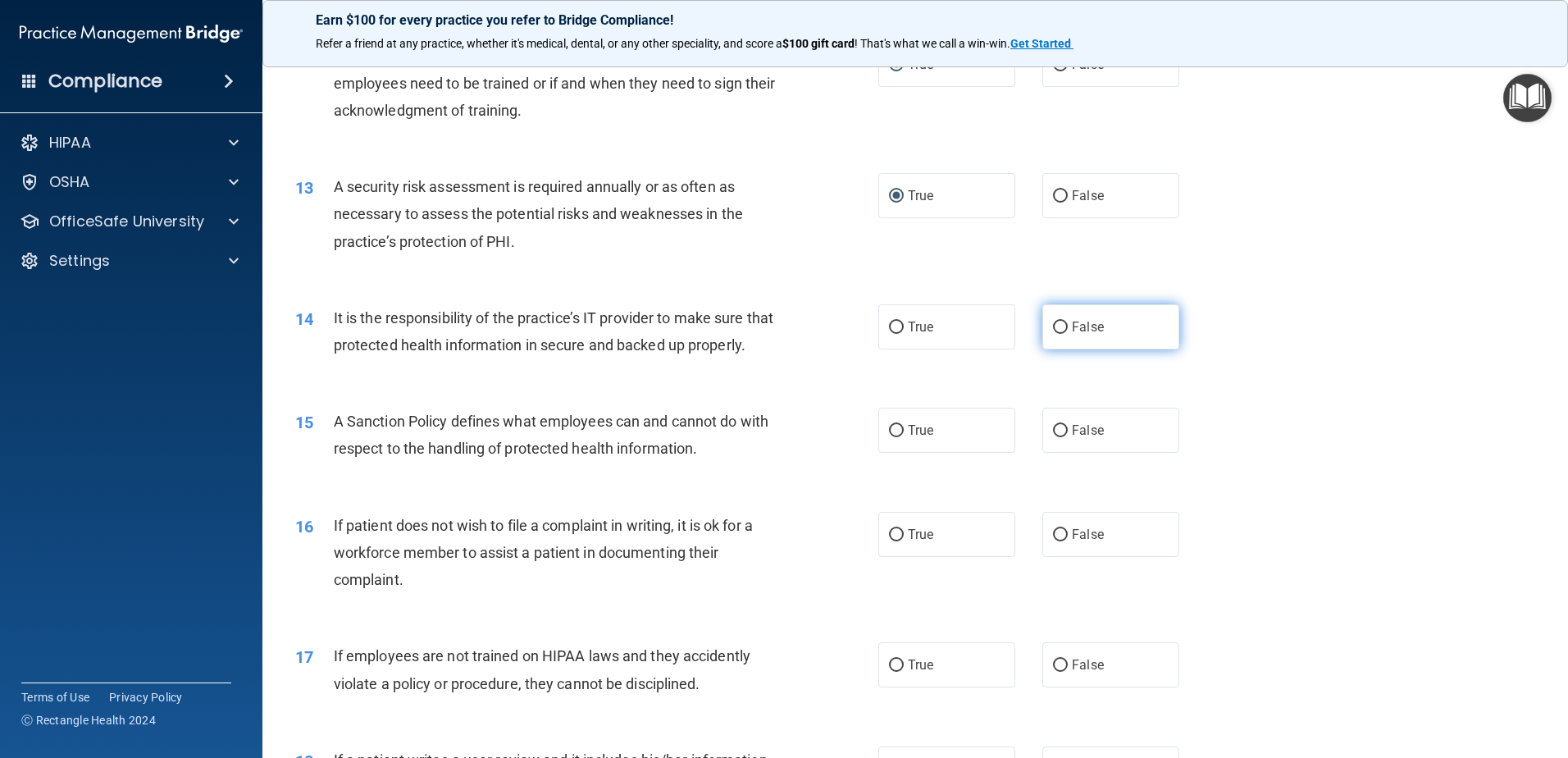
click at [1056, 331] on input "False" at bounding box center [1061, 327] width 15 height 12
radio input "true"
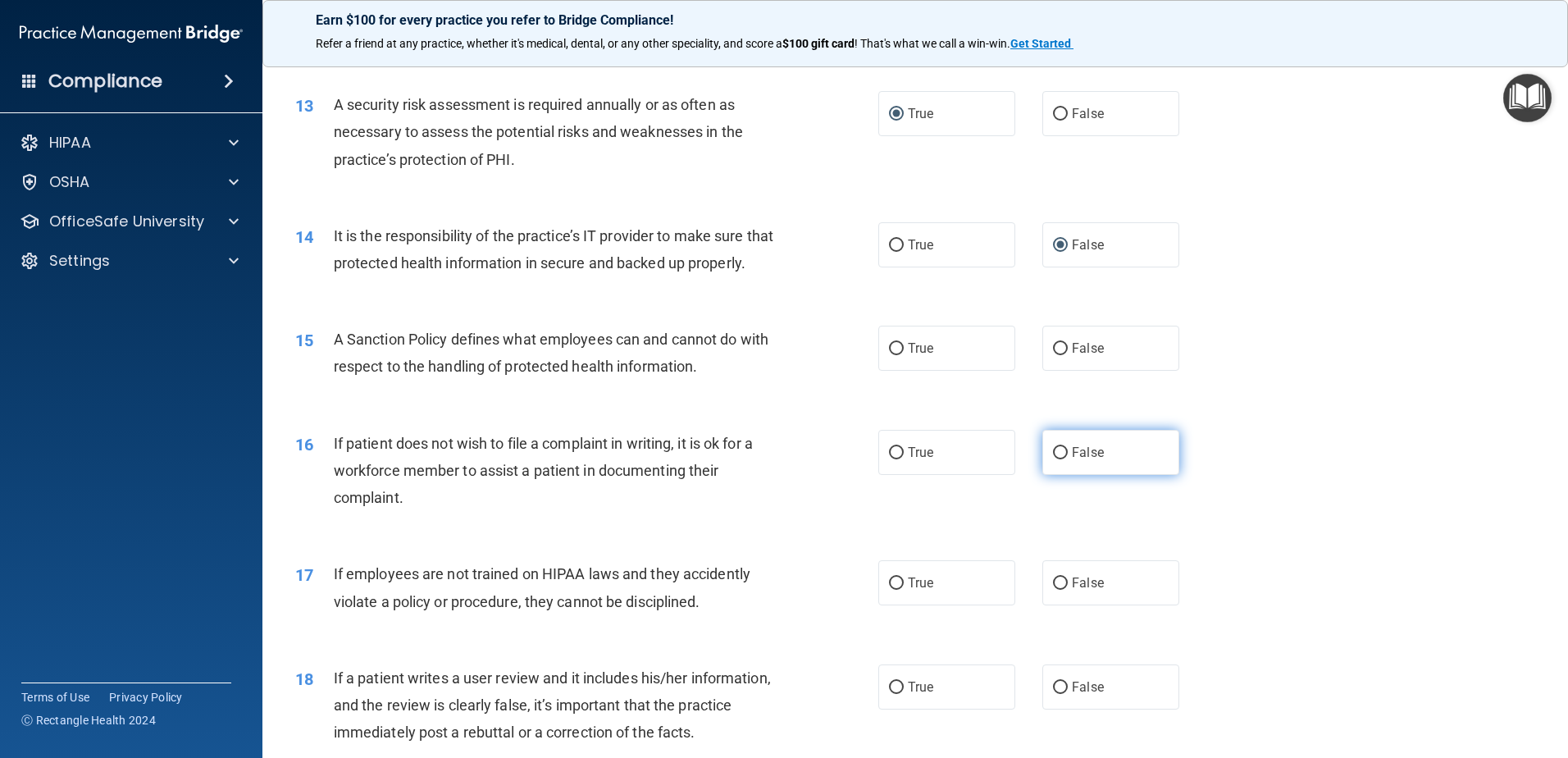
click at [1055, 460] on input "False" at bounding box center [1061, 453] width 15 height 12
radio input "true"
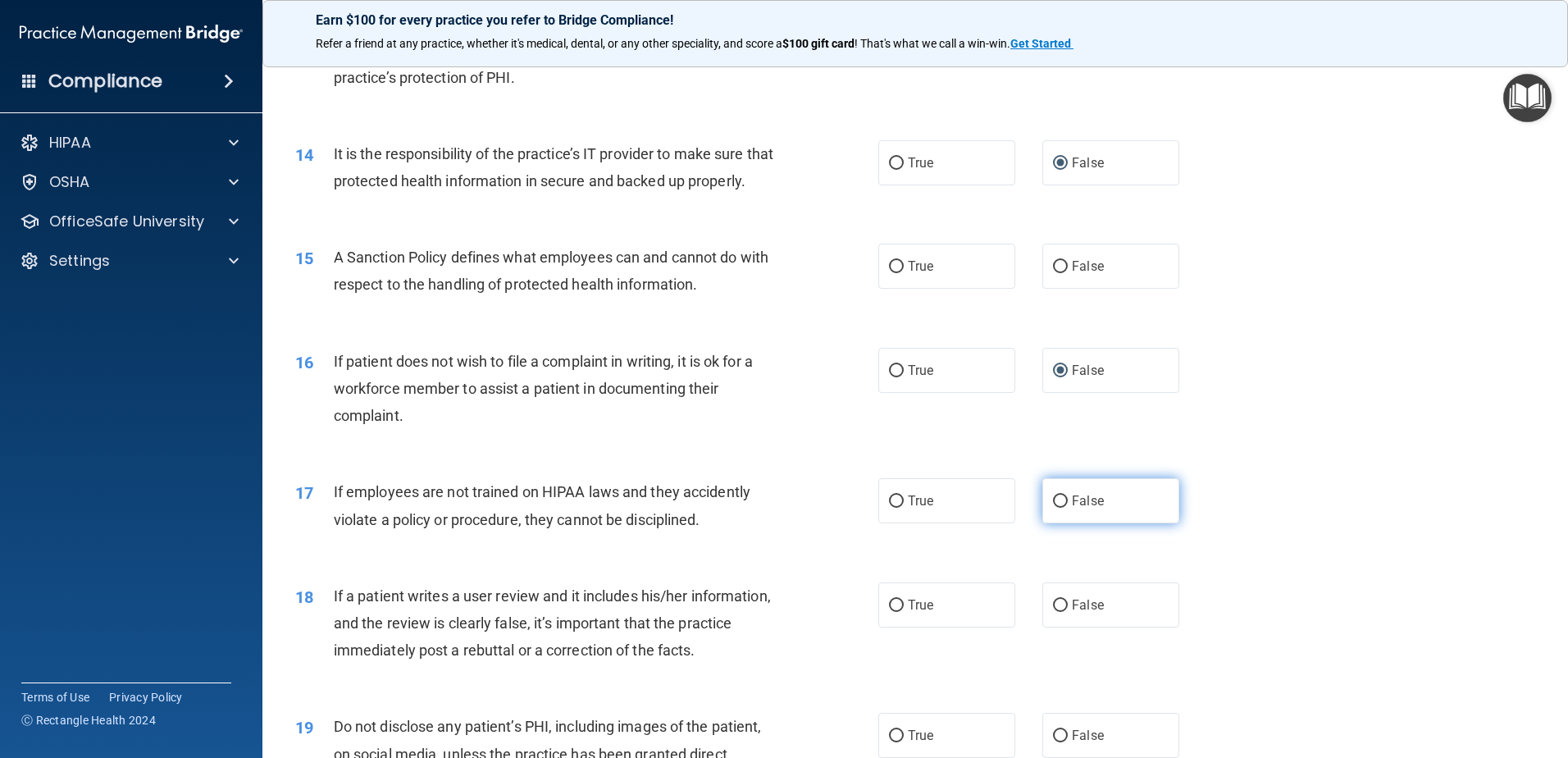
click at [1057, 508] on input "False" at bounding box center [1061, 502] width 15 height 12
radio input "true"
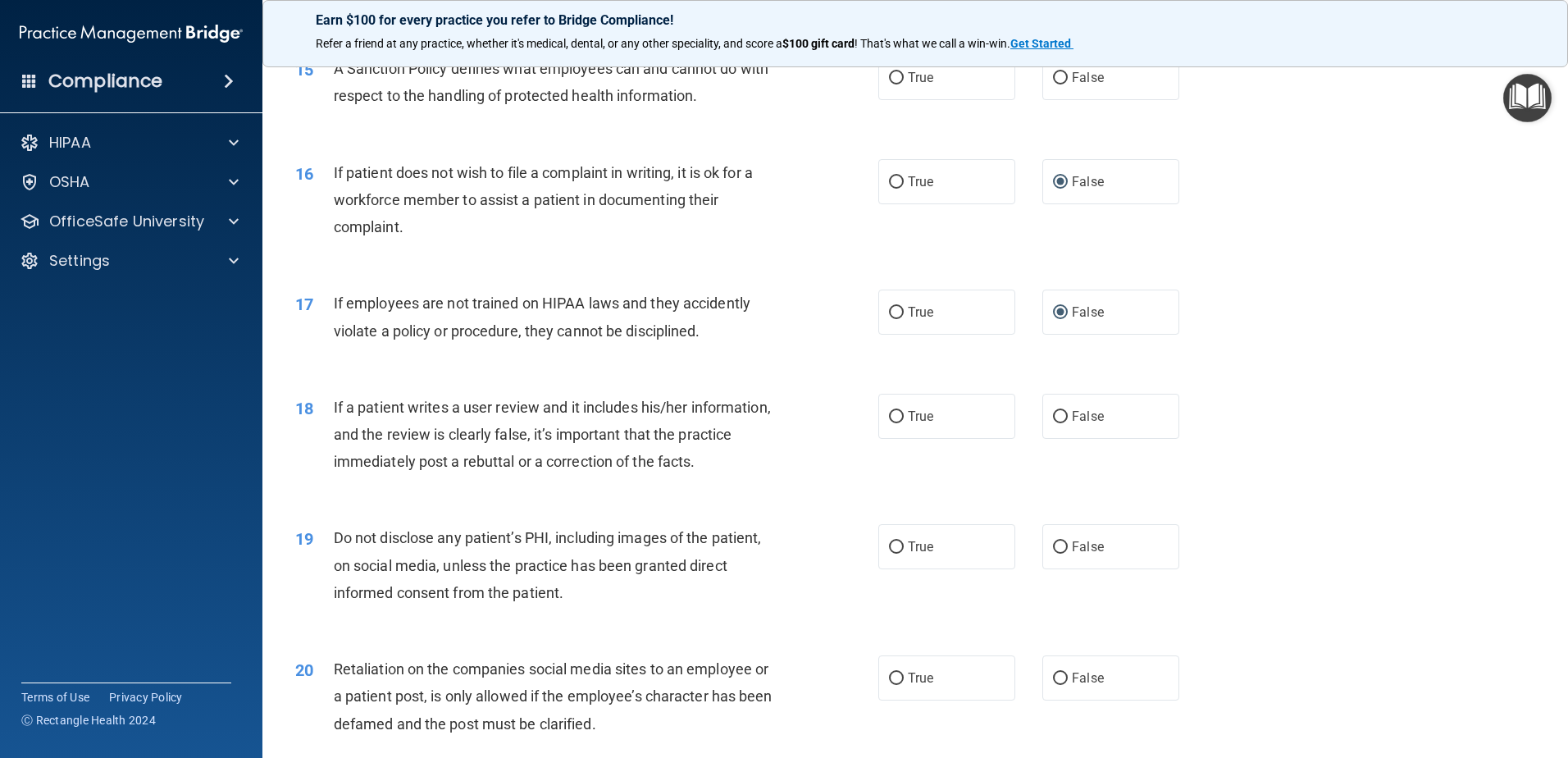
scroll to position [2049, 0]
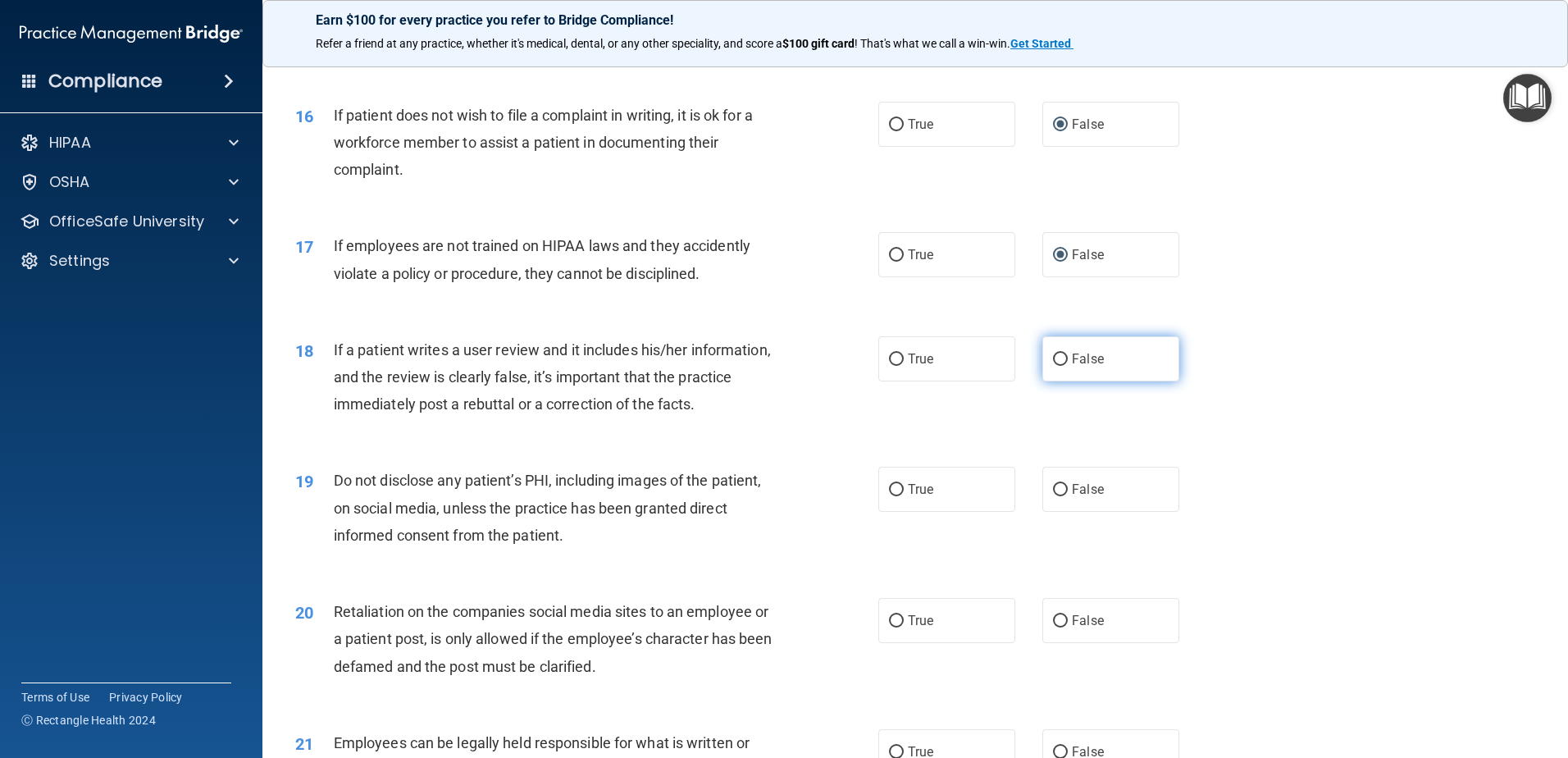
click at [1054, 366] on input "False" at bounding box center [1061, 359] width 15 height 12
radio input "true"
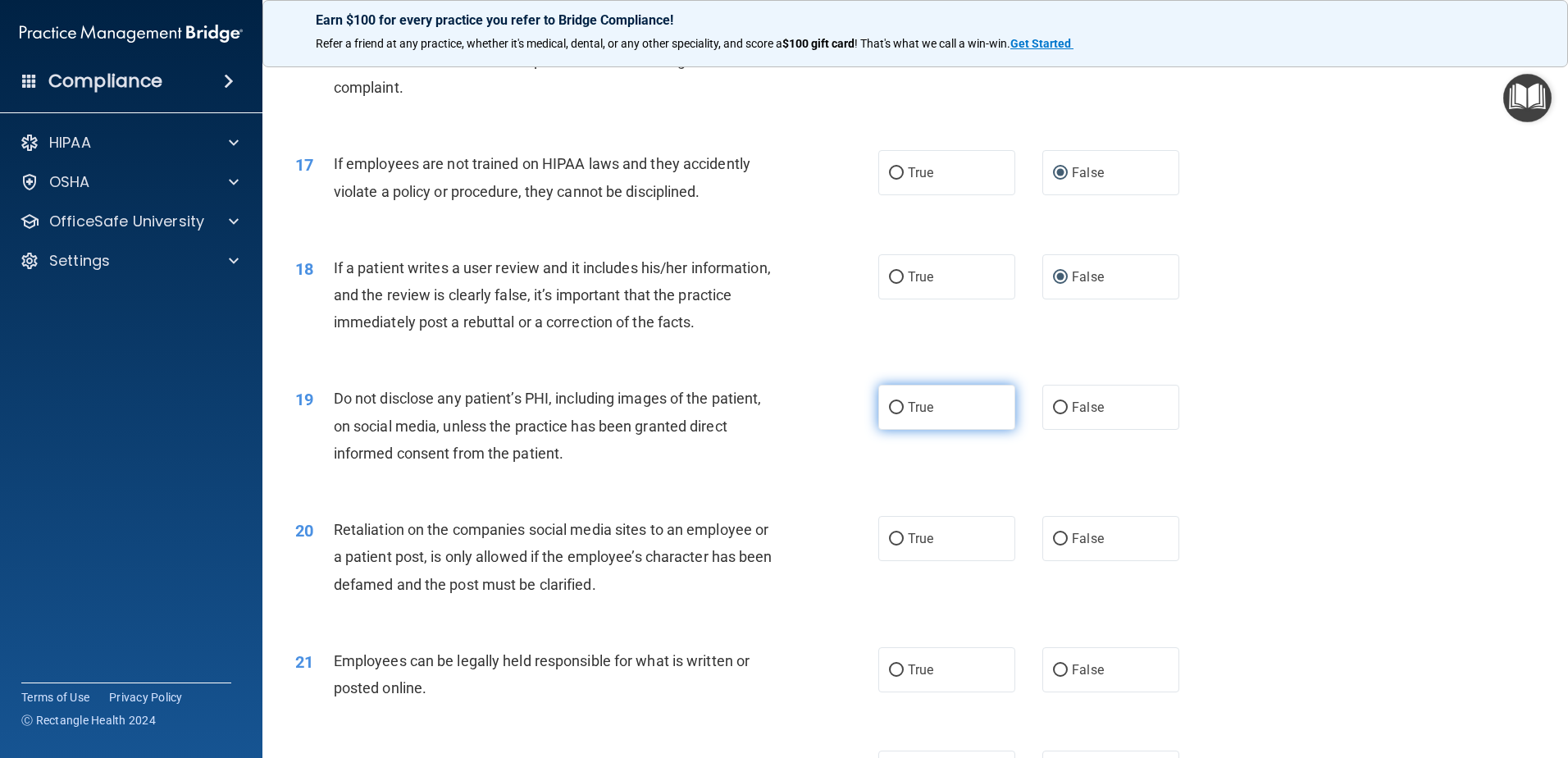
click at [890, 415] on input "True" at bounding box center [897, 408] width 15 height 12
radio input "true"
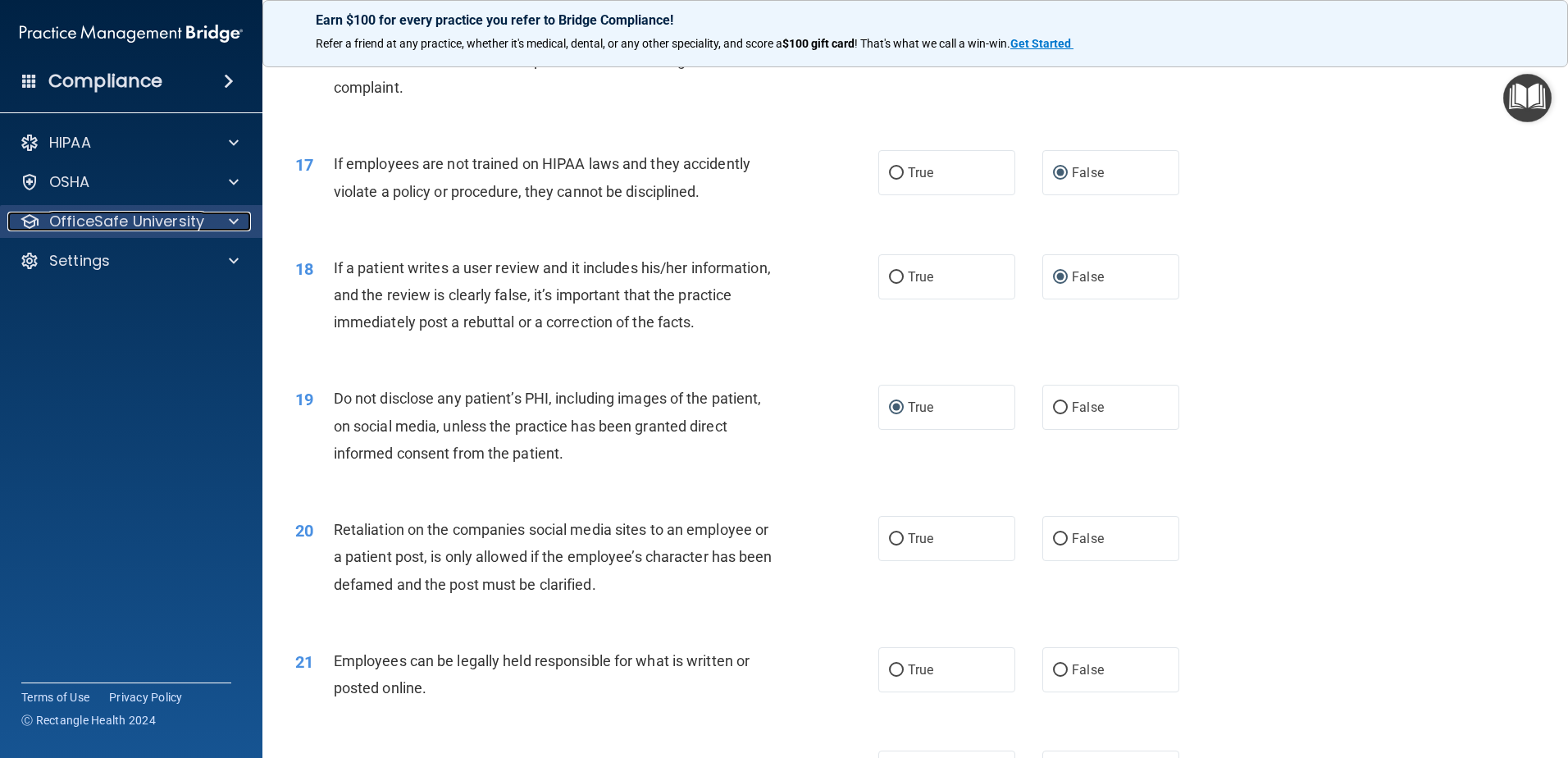
click at [76, 216] on p "OfficeSafe University" at bounding box center [126, 222] width 155 height 20
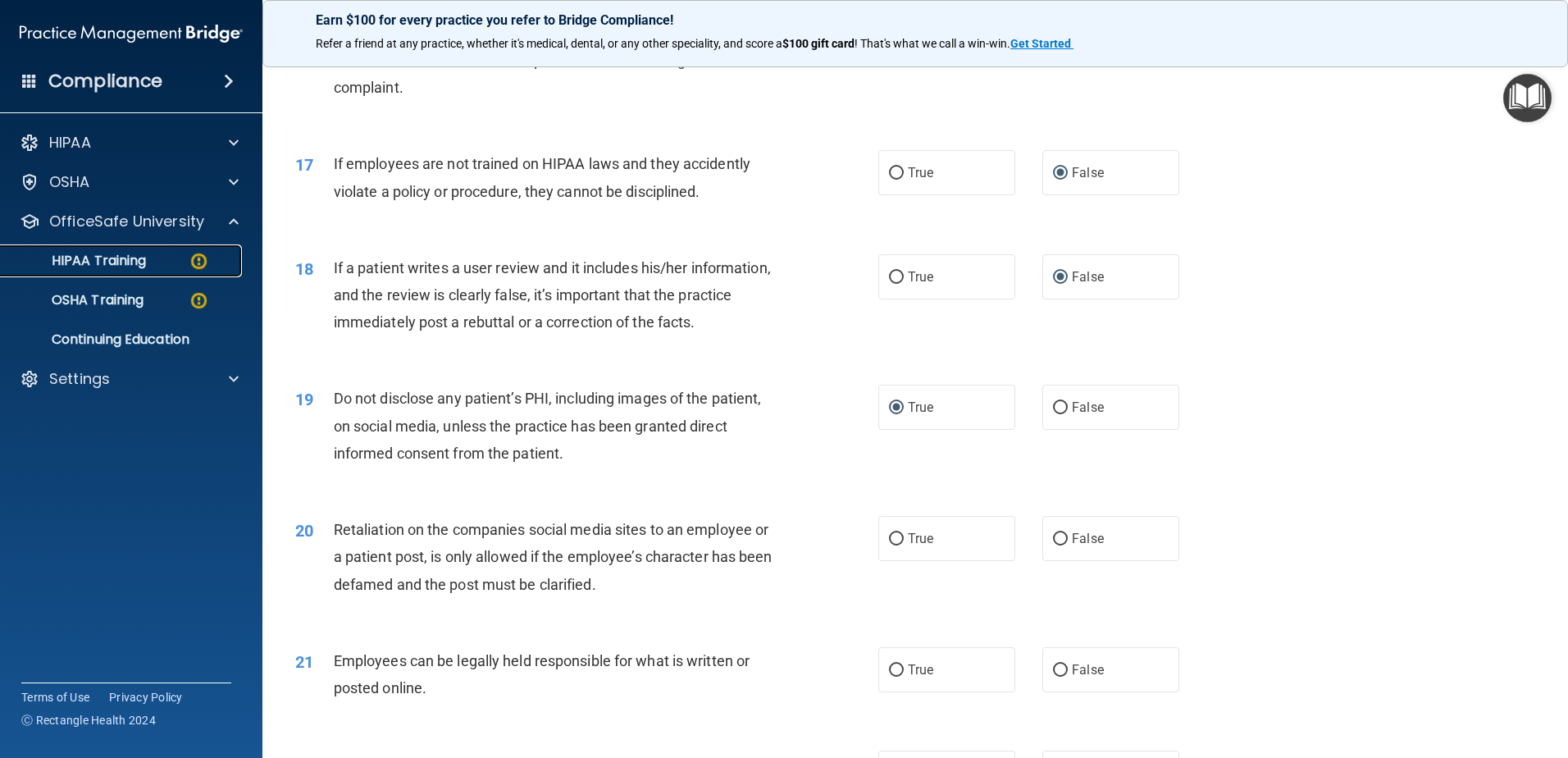
click at [87, 255] on p "HIPAA Training" at bounding box center [78, 260] width 136 height 16
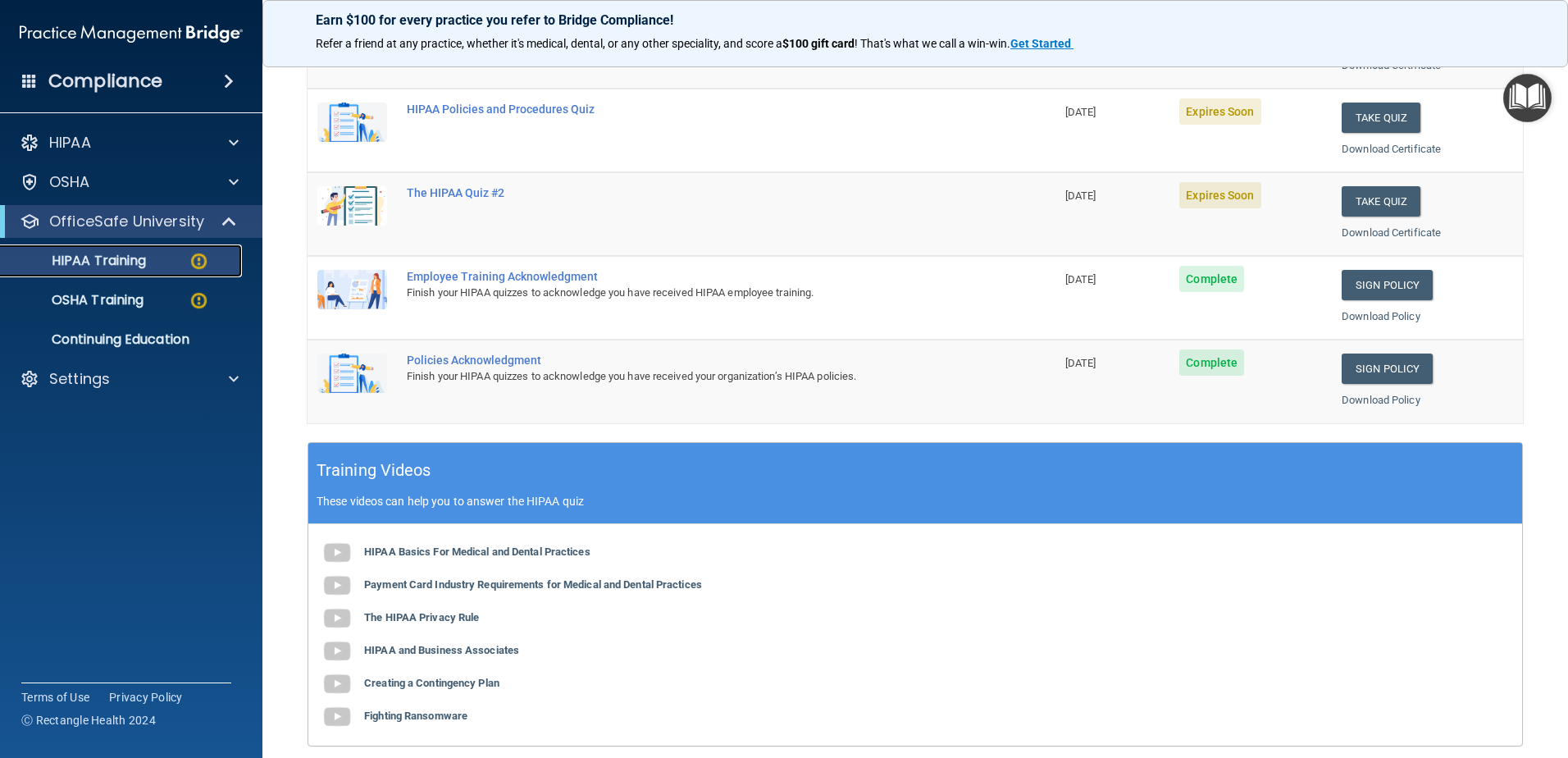
scroll to position [314, 0]
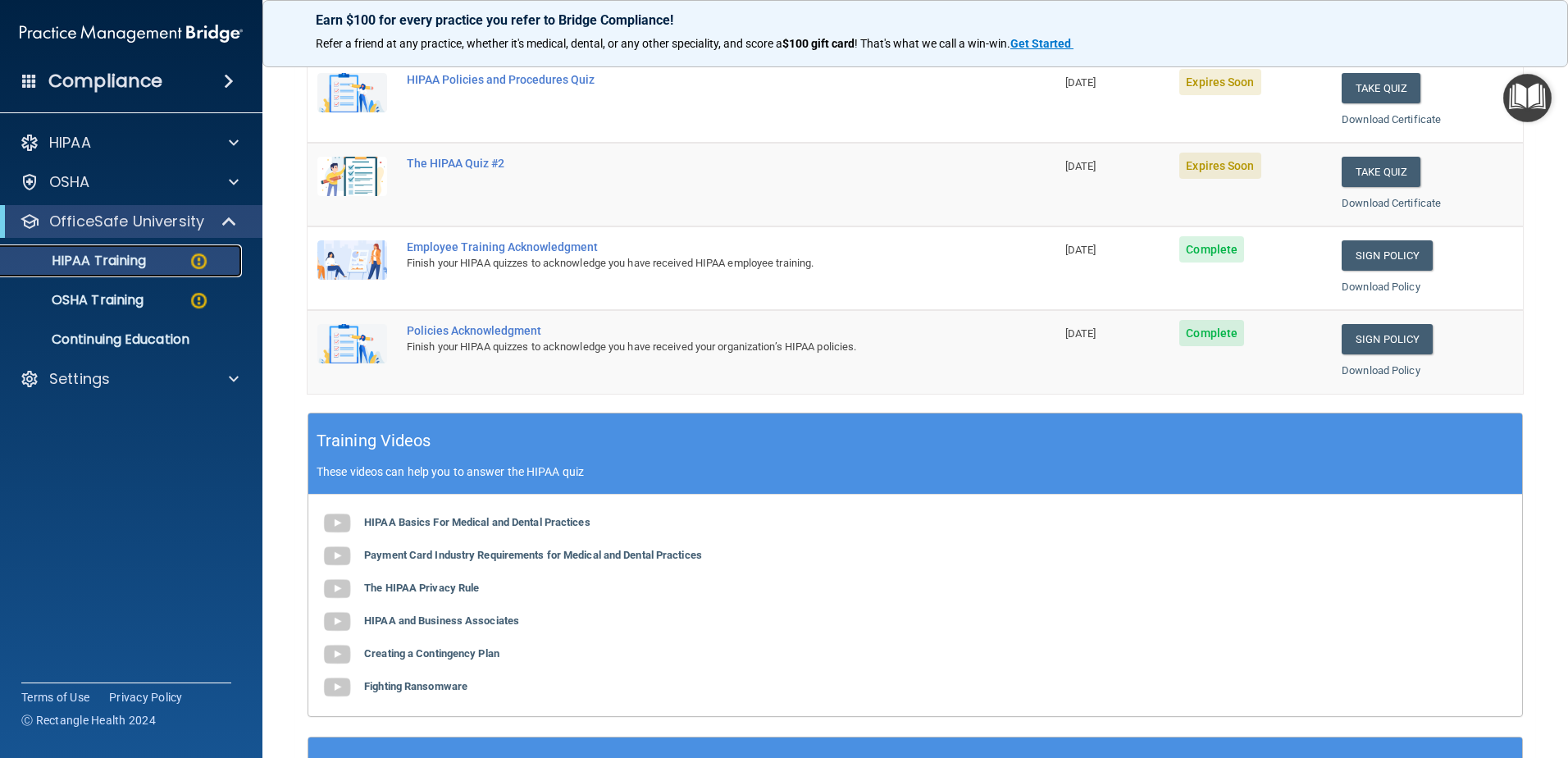
click at [121, 256] on p "HIPAA Training" at bounding box center [78, 260] width 136 height 16
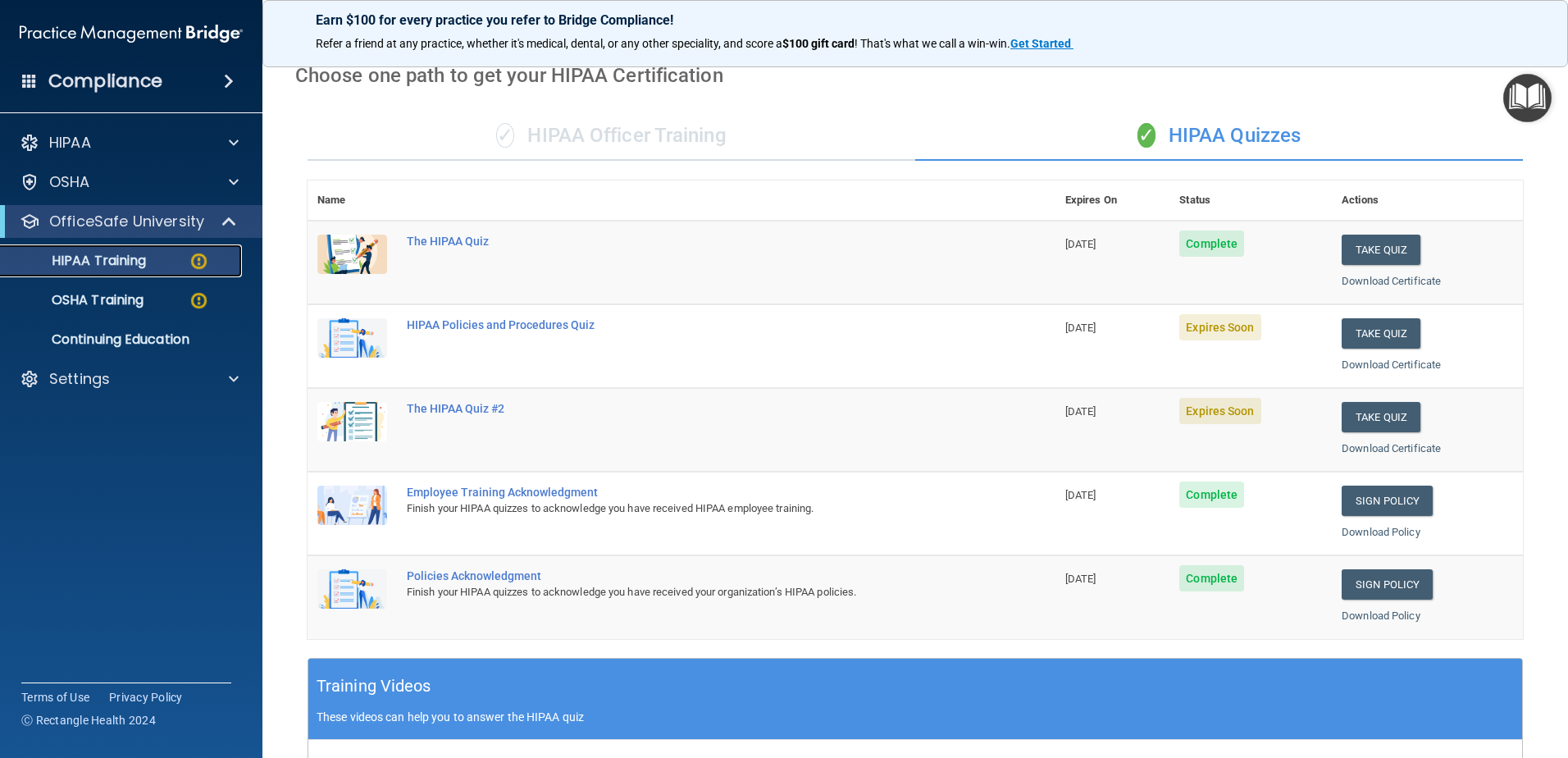
scroll to position [67, 0]
